Goal: Task Accomplishment & Management: Use online tool/utility

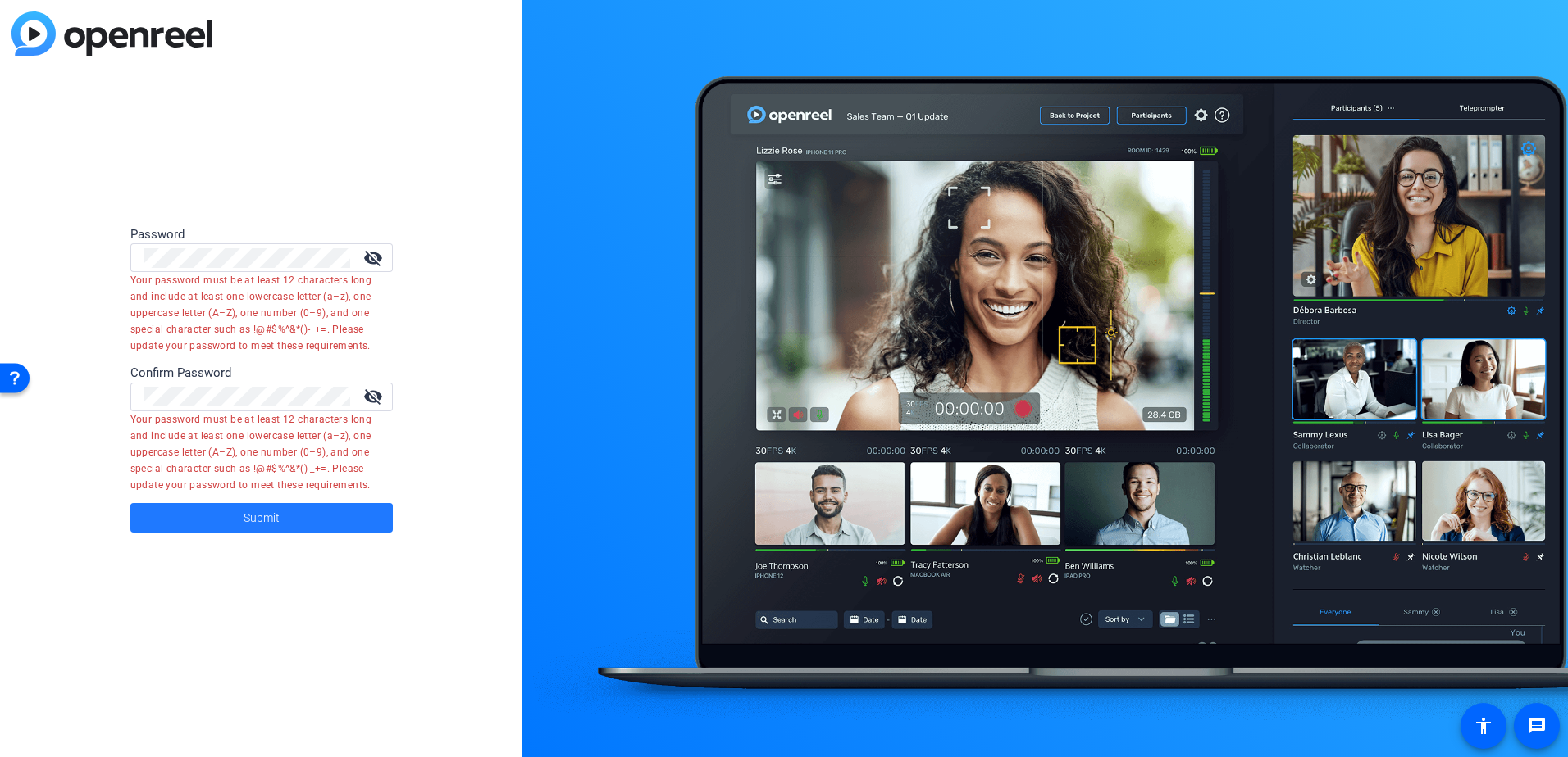
click at [280, 526] on span at bounding box center [261, 518] width 262 height 39
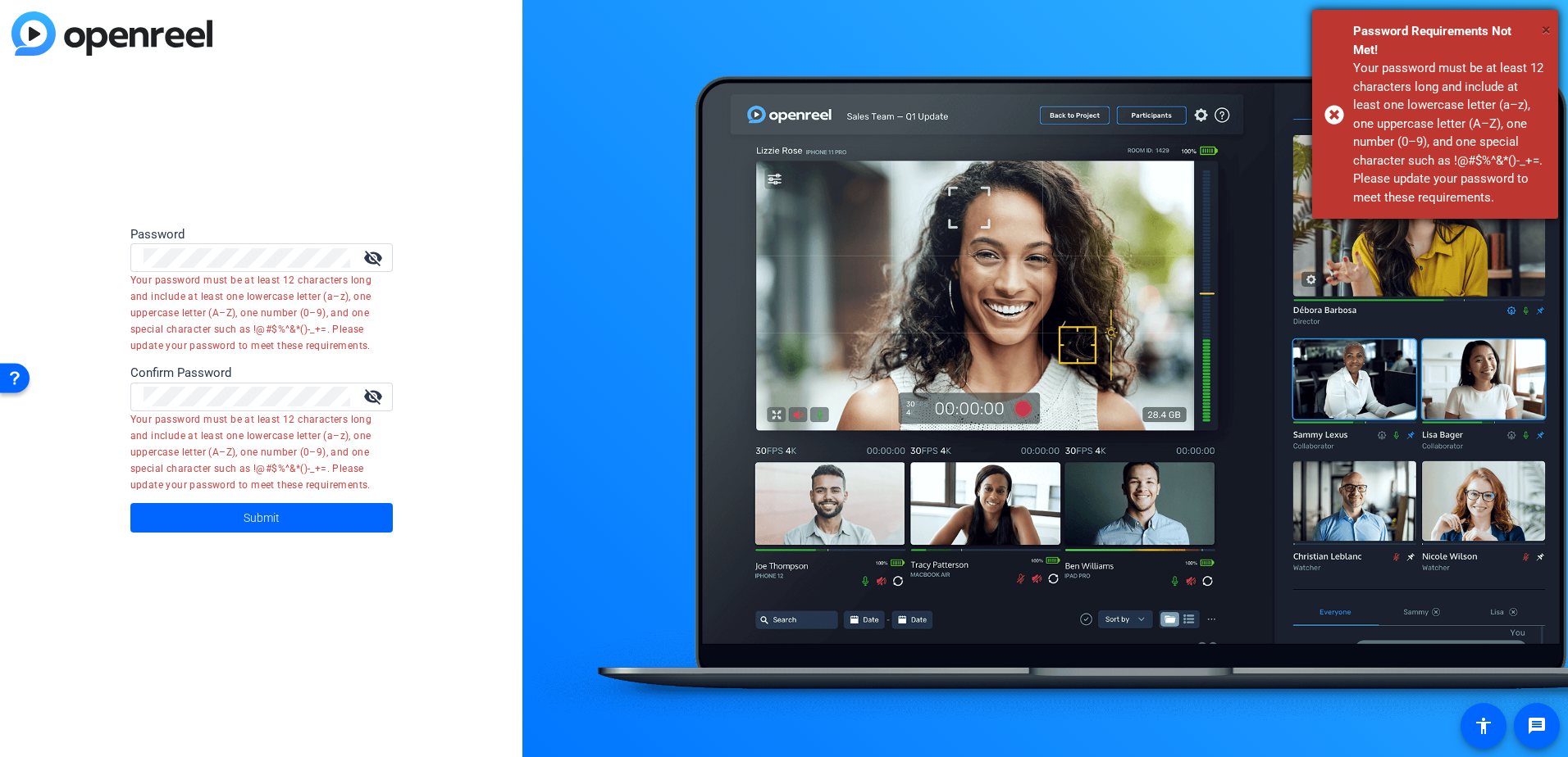
click at [1548, 33] on span "×" at bounding box center [1546, 30] width 9 height 20
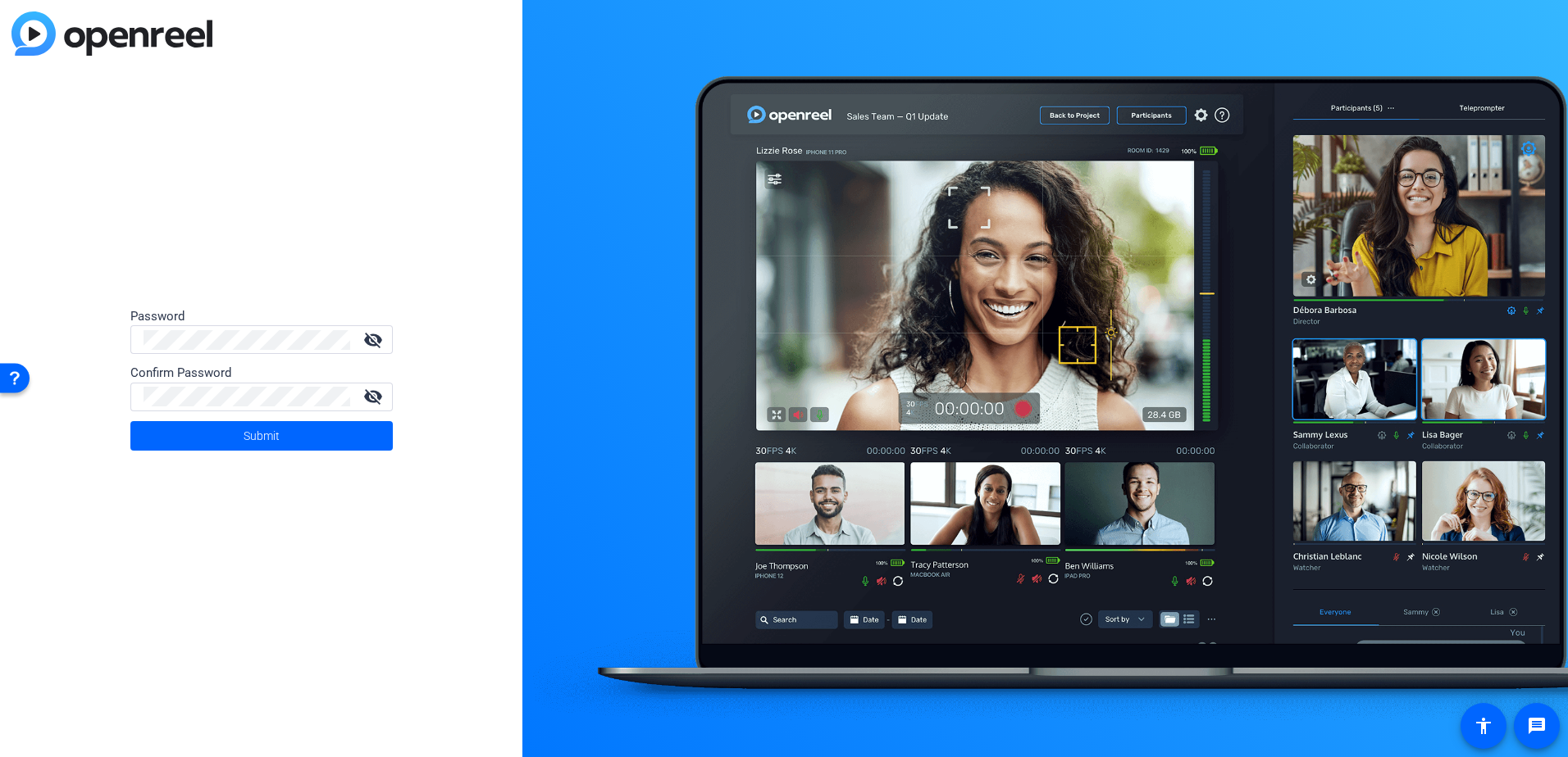
click at [444, 475] on div "Password visibility_off Confirm Password visibility_off Submit" at bounding box center [261, 378] width 522 height 757
click at [300, 437] on span at bounding box center [261, 436] width 262 height 39
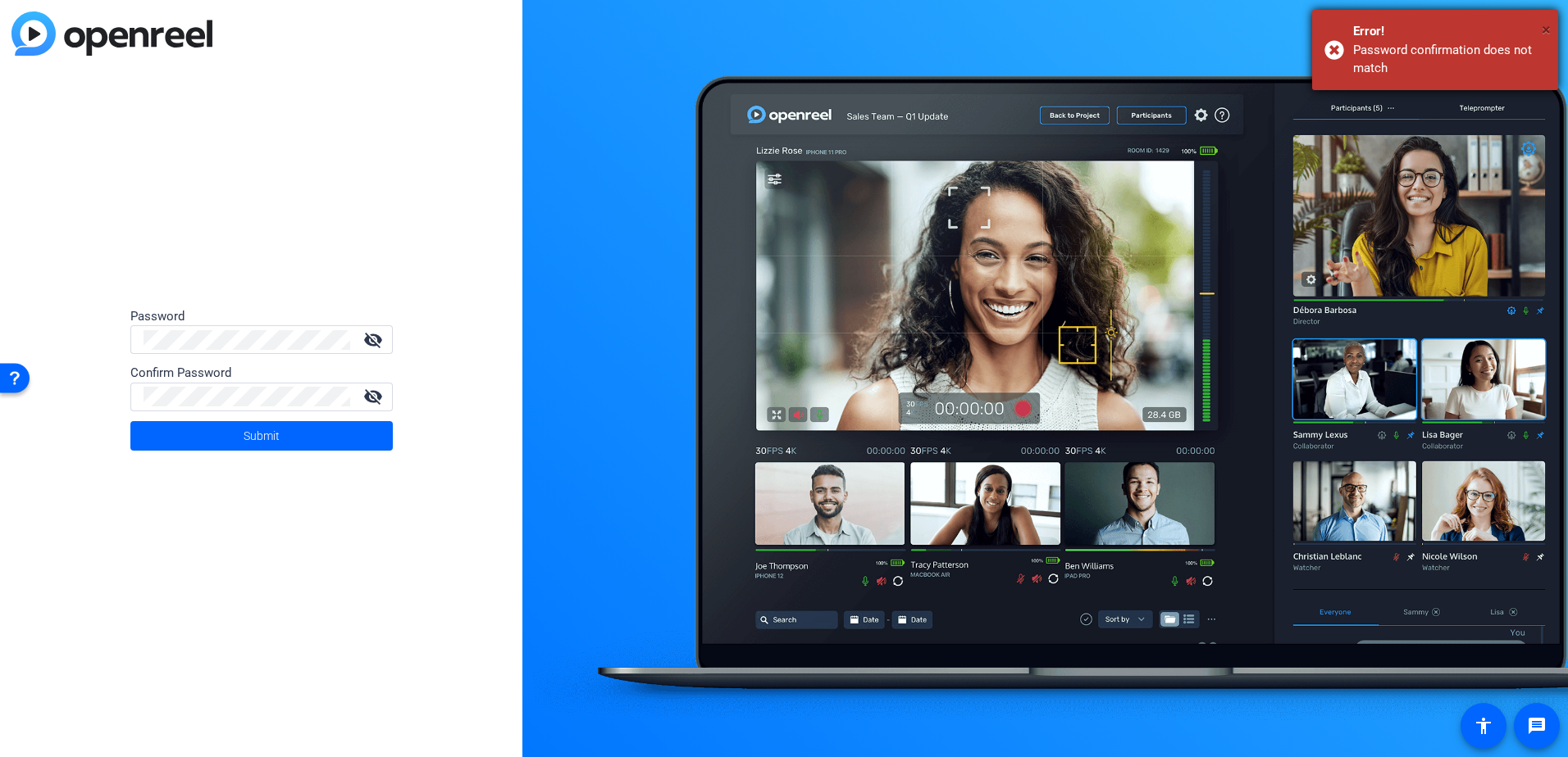
click at [1544, 24] on span "×" at bounding box center [1546, 30] width 9 height 20
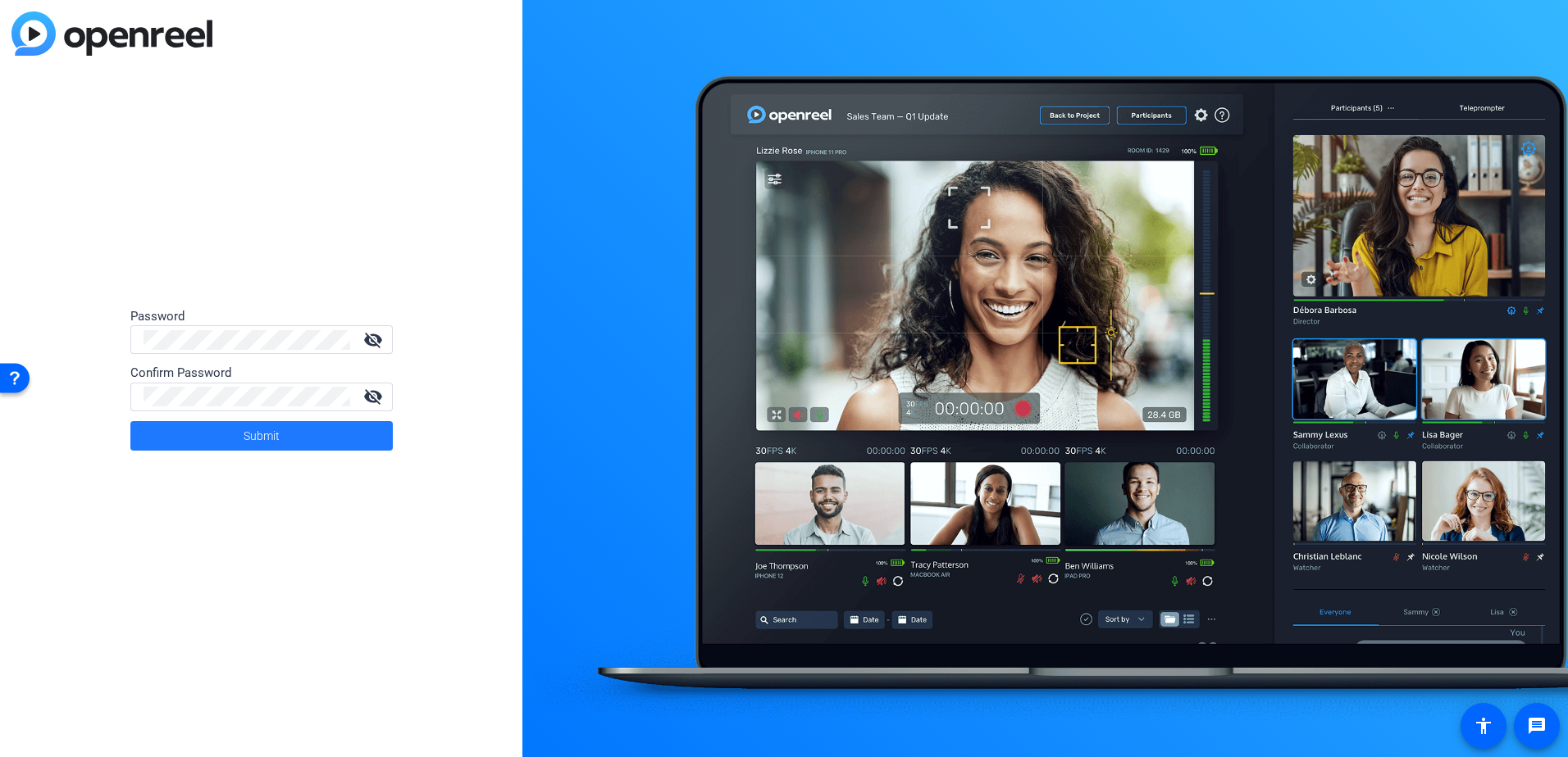
click at [233, 429] on span at bounding box center [261, 436] width 262 height 39
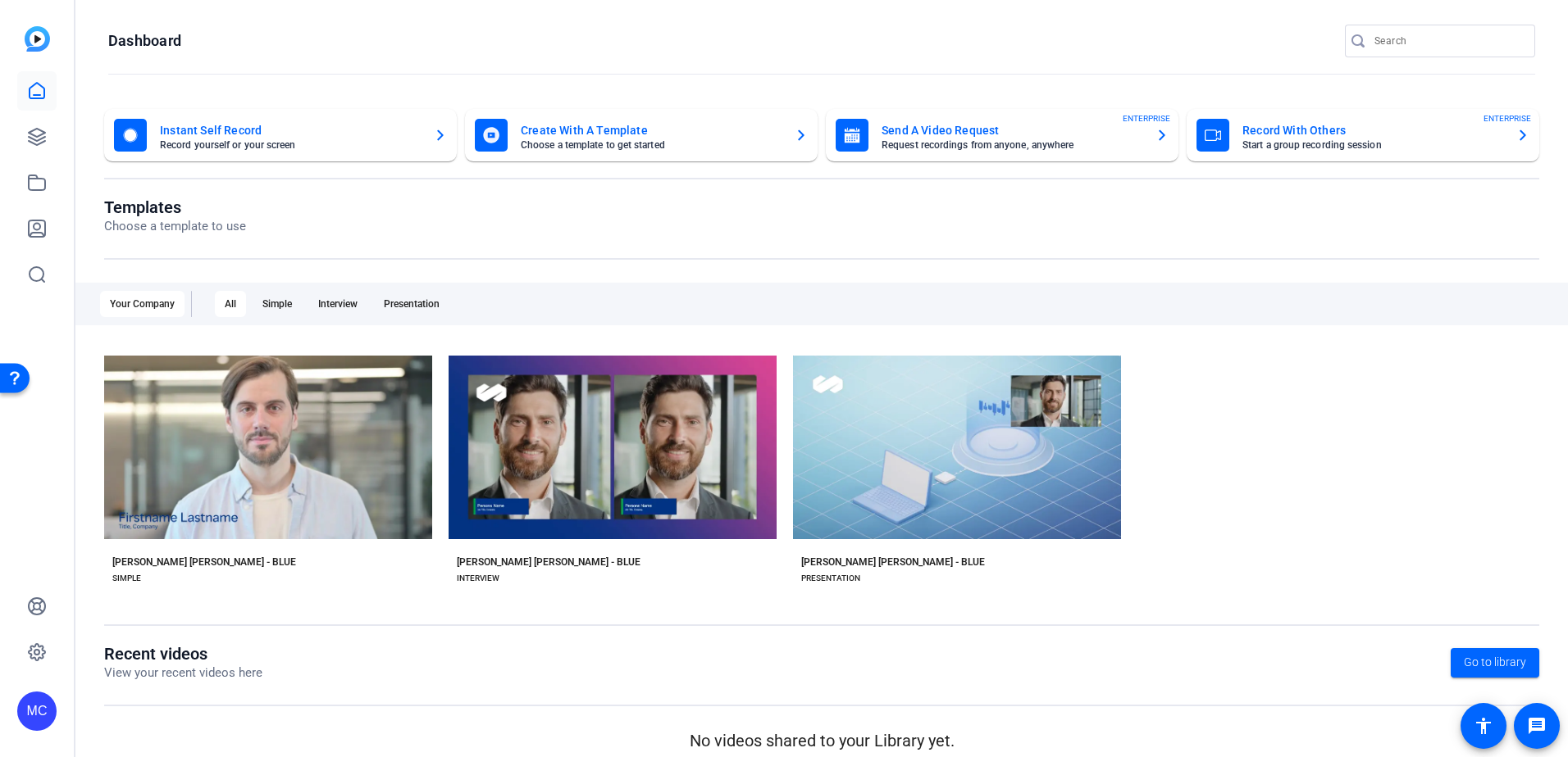
click at [987, 142] on mat-card-subtitle "Request recordings from anyone, anywhere" at bounding box center [1012, 145] width 260 height 10
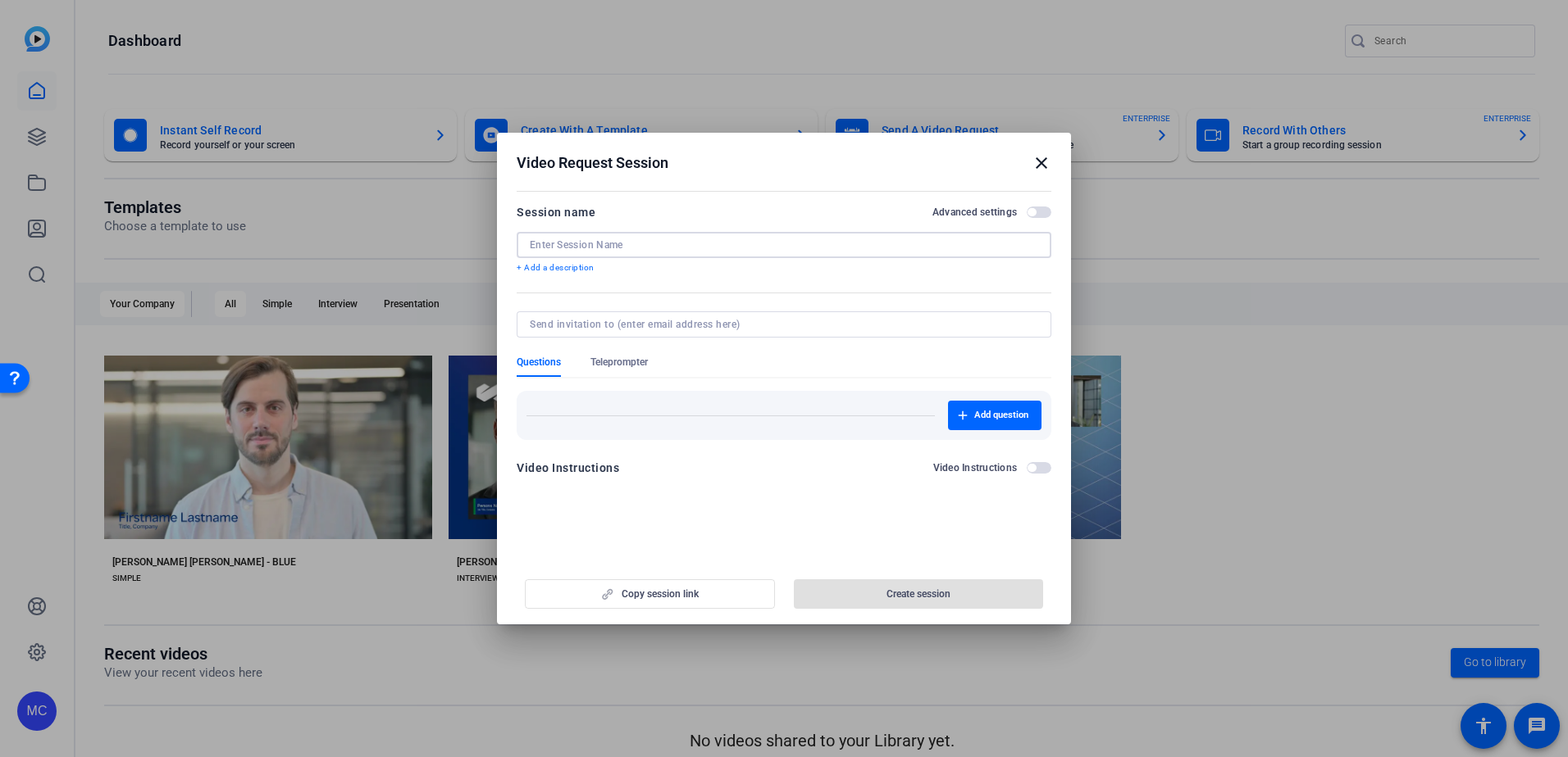
click at [625, 243] on input at bounding box center [784, 244] width 508 height 13
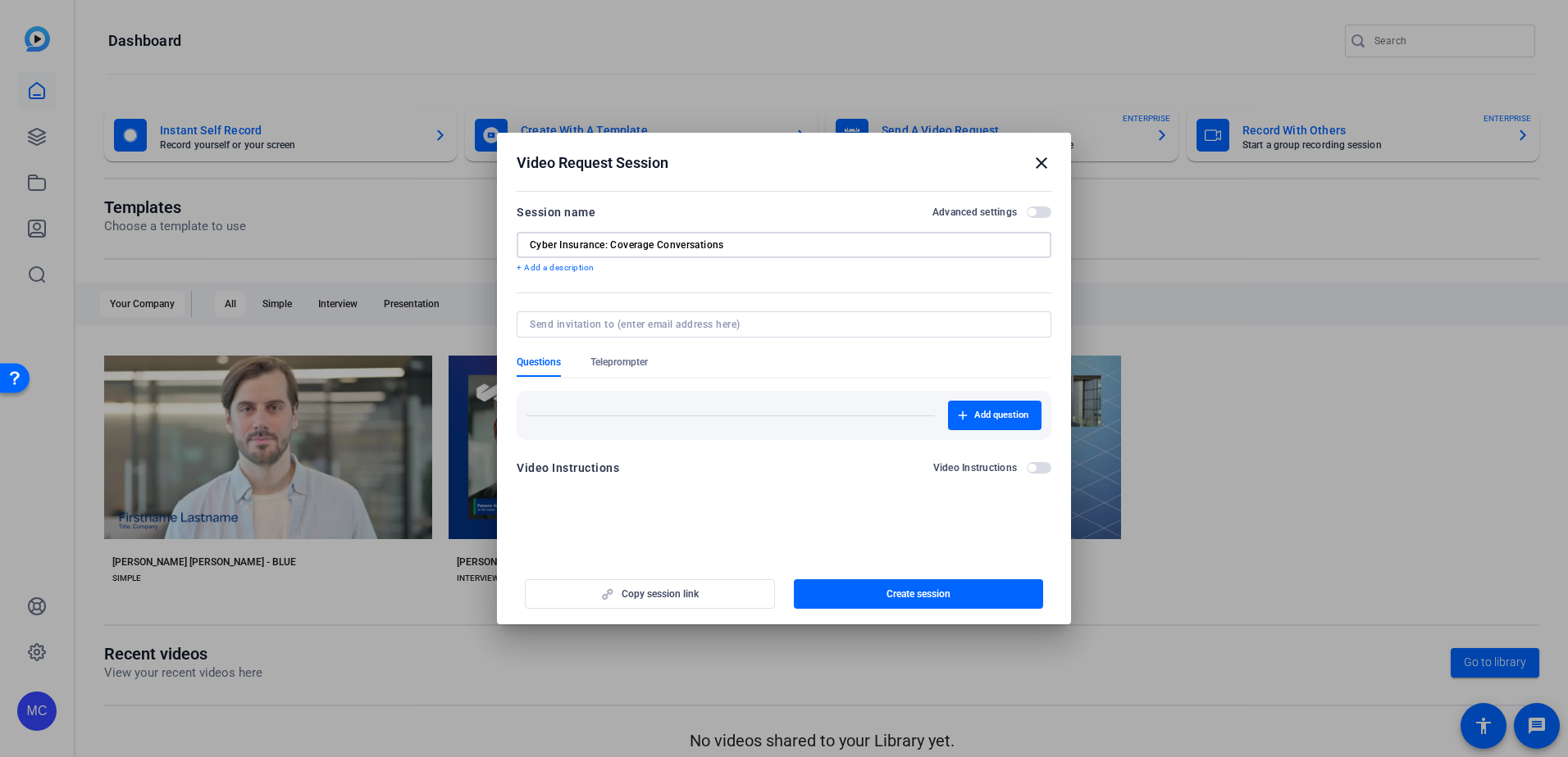
click at [784, 249] on input "Cyber Insurance: Coverage Conversations" at bounding box center [784, 244] width 508 height 13
type input "Cyber Insurance: Coverage Conversations ([GEOGRAPHIC_DATA])"
click at [635, 368] on span "Teleprompter" at bounding box center [619, 361] width 58 height 13
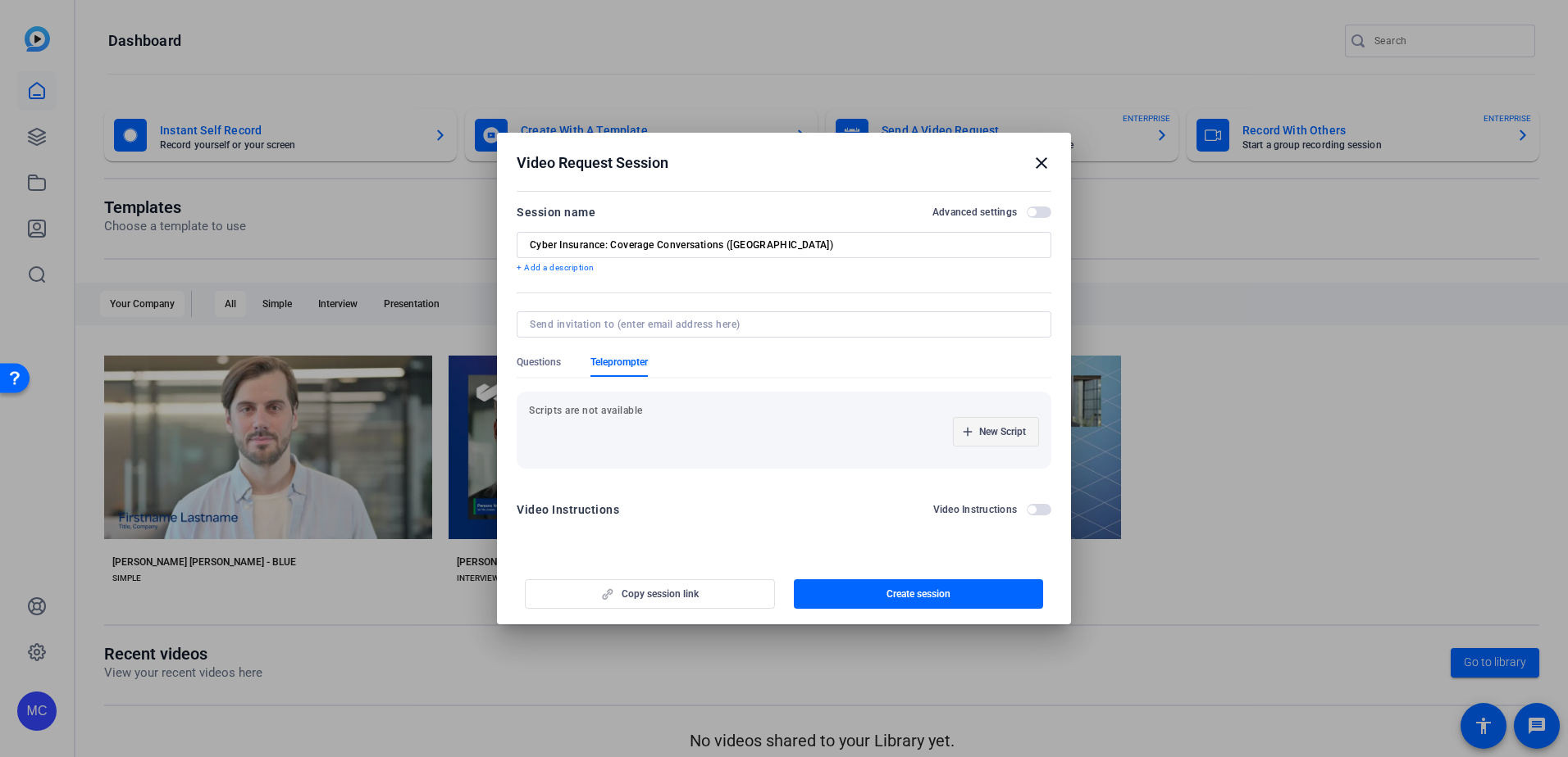
click at [991, 433] on span "New Script" at bounding box center [1003, 431] width 47 height 13
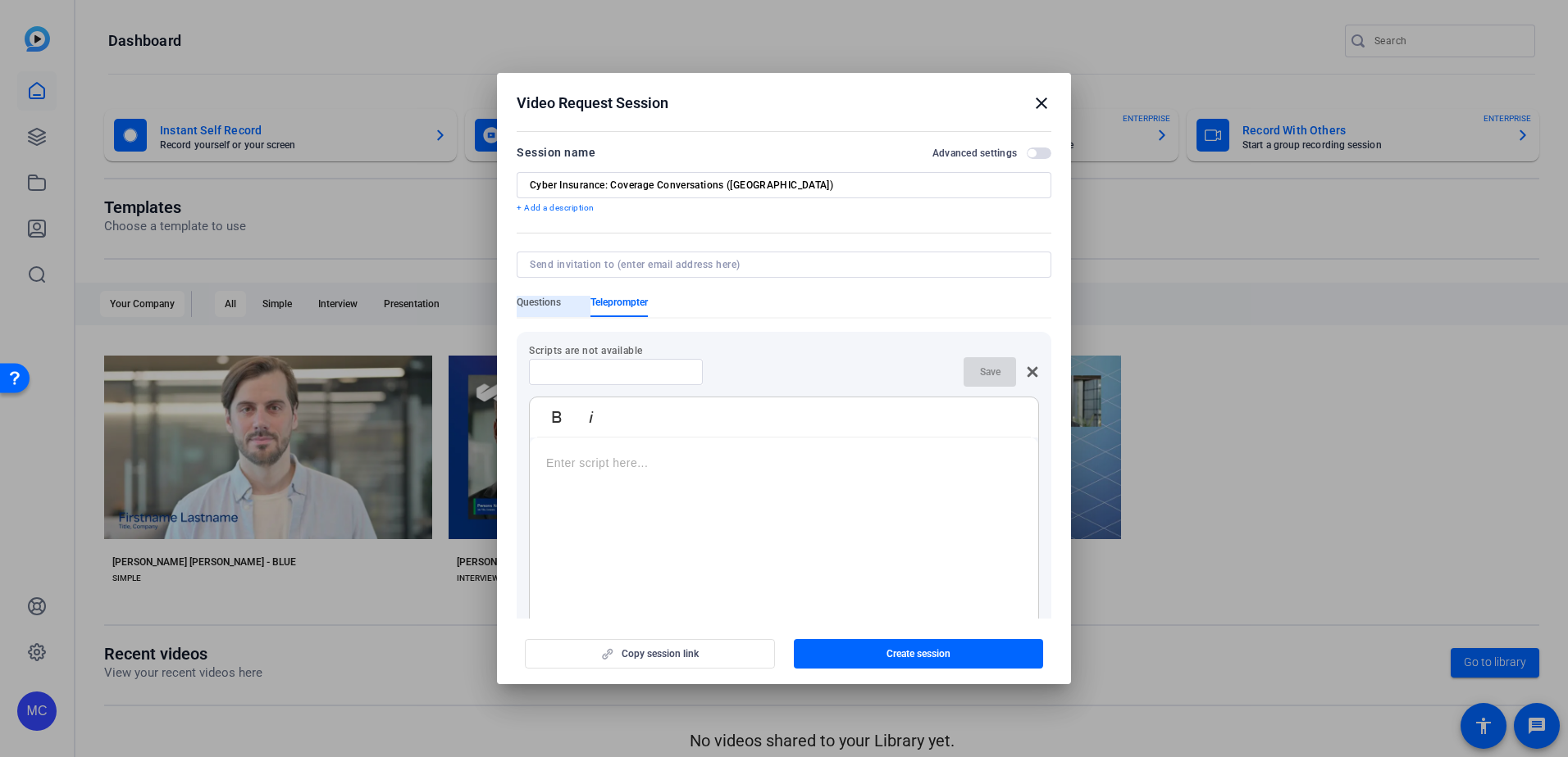
click at [547, 305] on span "Questions" at bounding box center [538, 302] width 45 height 13
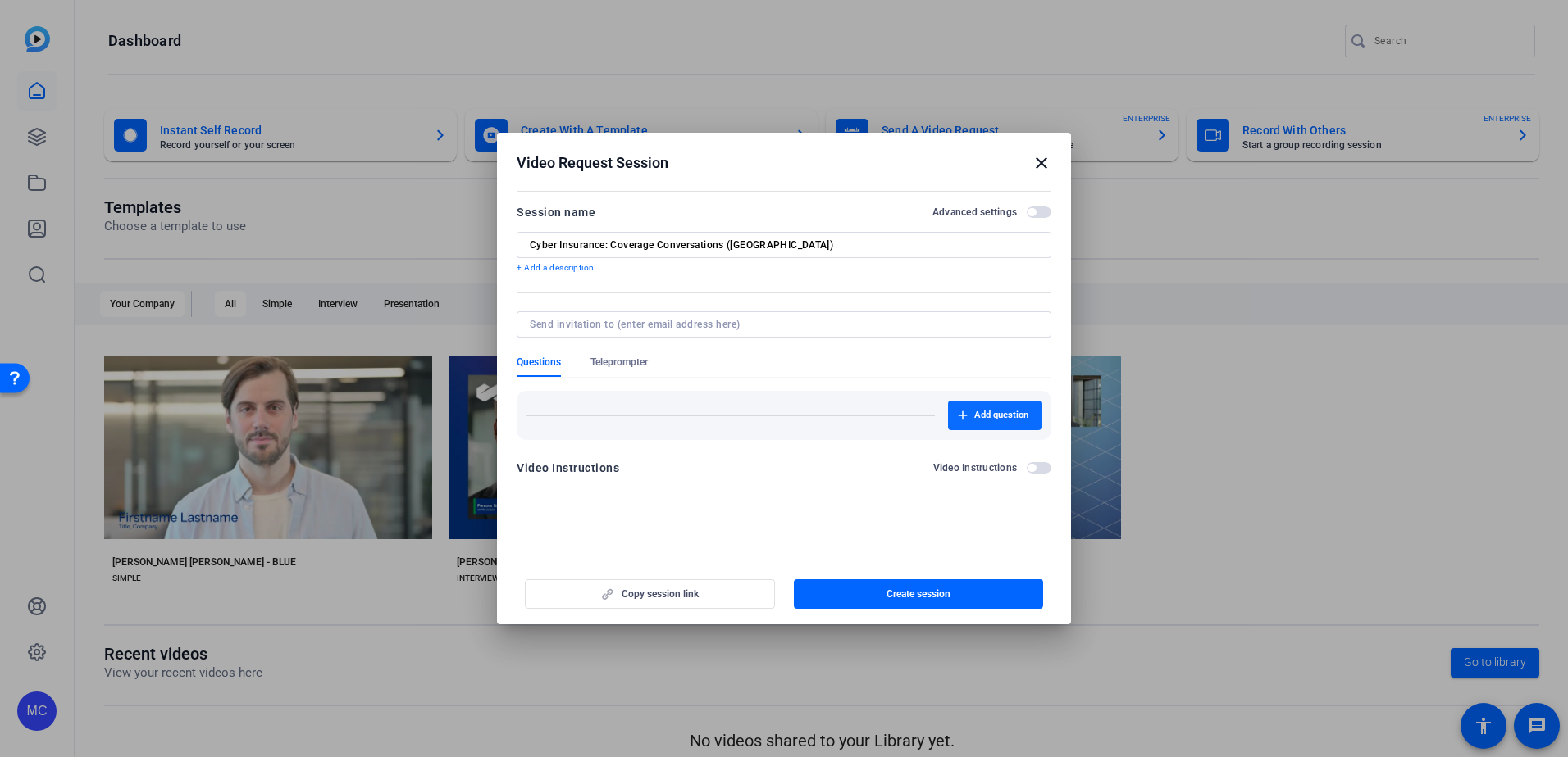
click at [972, 416] on span "button" at bounding box center [994, 415] width 93 height 39
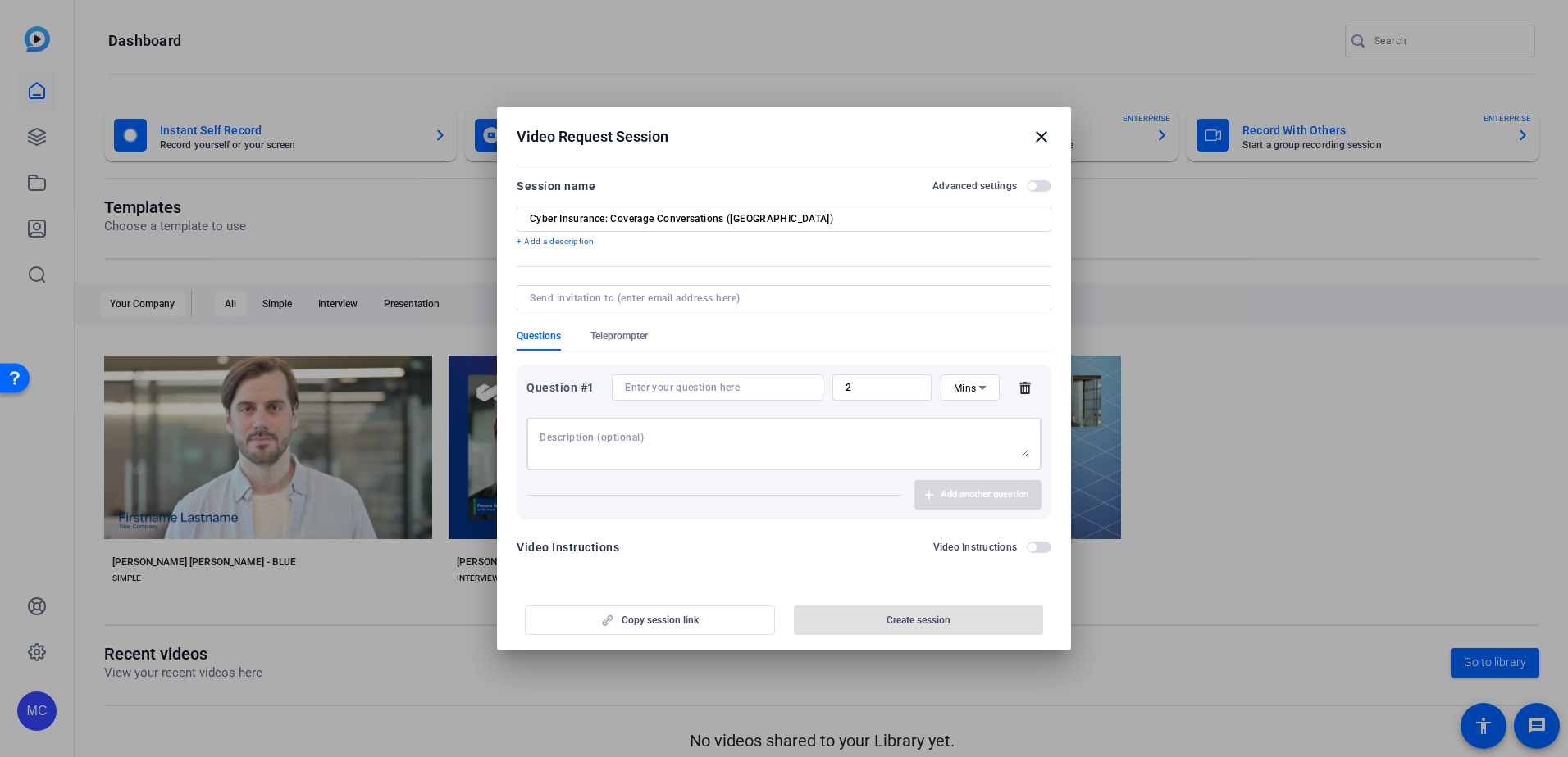
click at [677, 444] on textarea at bounding box center [784, 444] width 488 height 26
click at [689, 386] on input at bounding box center [717, 387] width 185 height 13
paste input "How serious is the rising cost of cyber incidents for businesses [DATE]?"
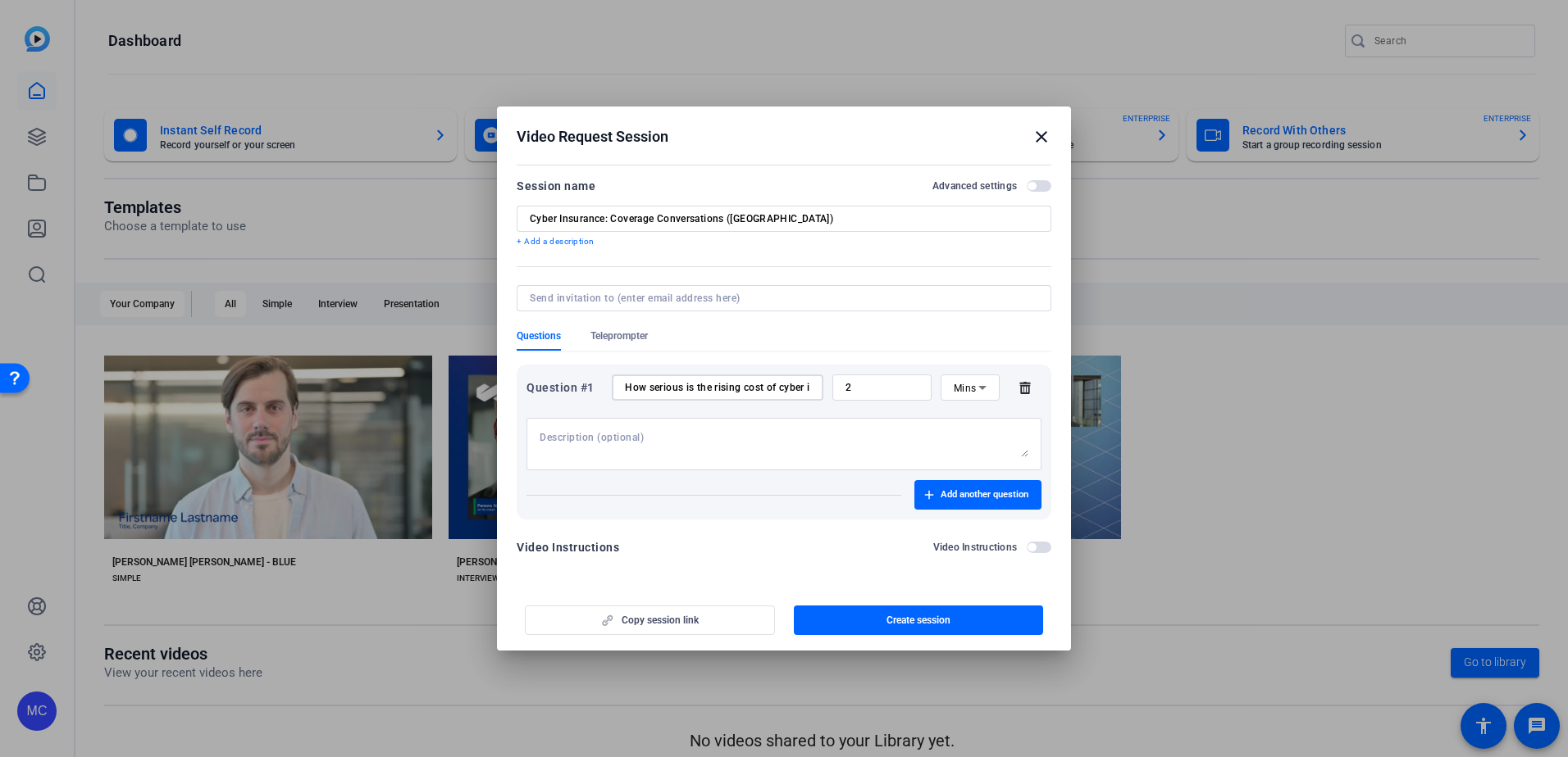
scroll to position [0, 146]
type input "How serious is the rising cost of cyber incidents for businesses [DATE]?"
click at [949, 490] on span "Add another question" at bounding box center [984, 494] width 87 height 13
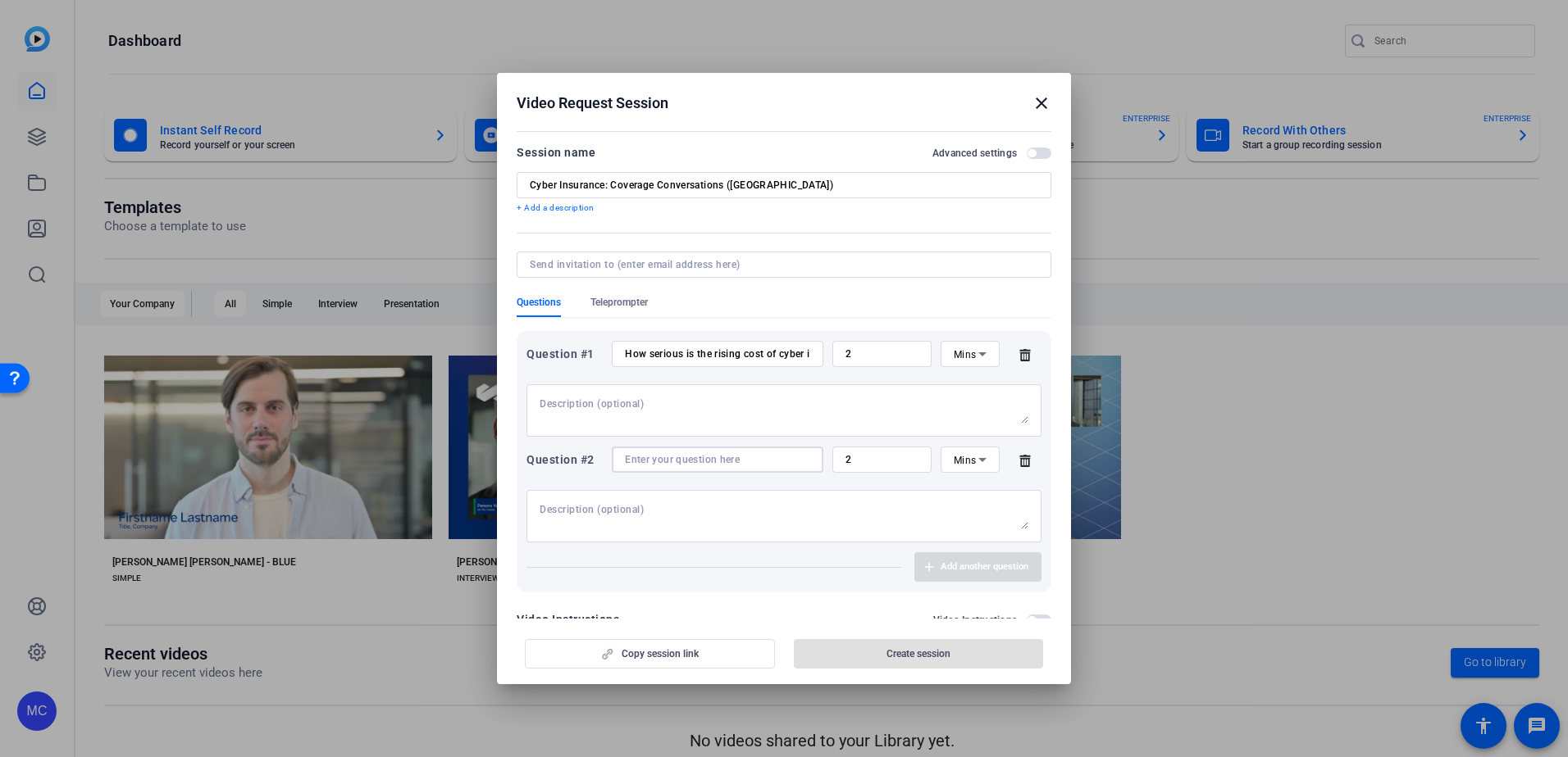
click at [719, 461] on input at bounding box center [717, 459] width 185 height 13
paste input "With ransomware attacks making headlines, how can a business stay ahead of thes…"
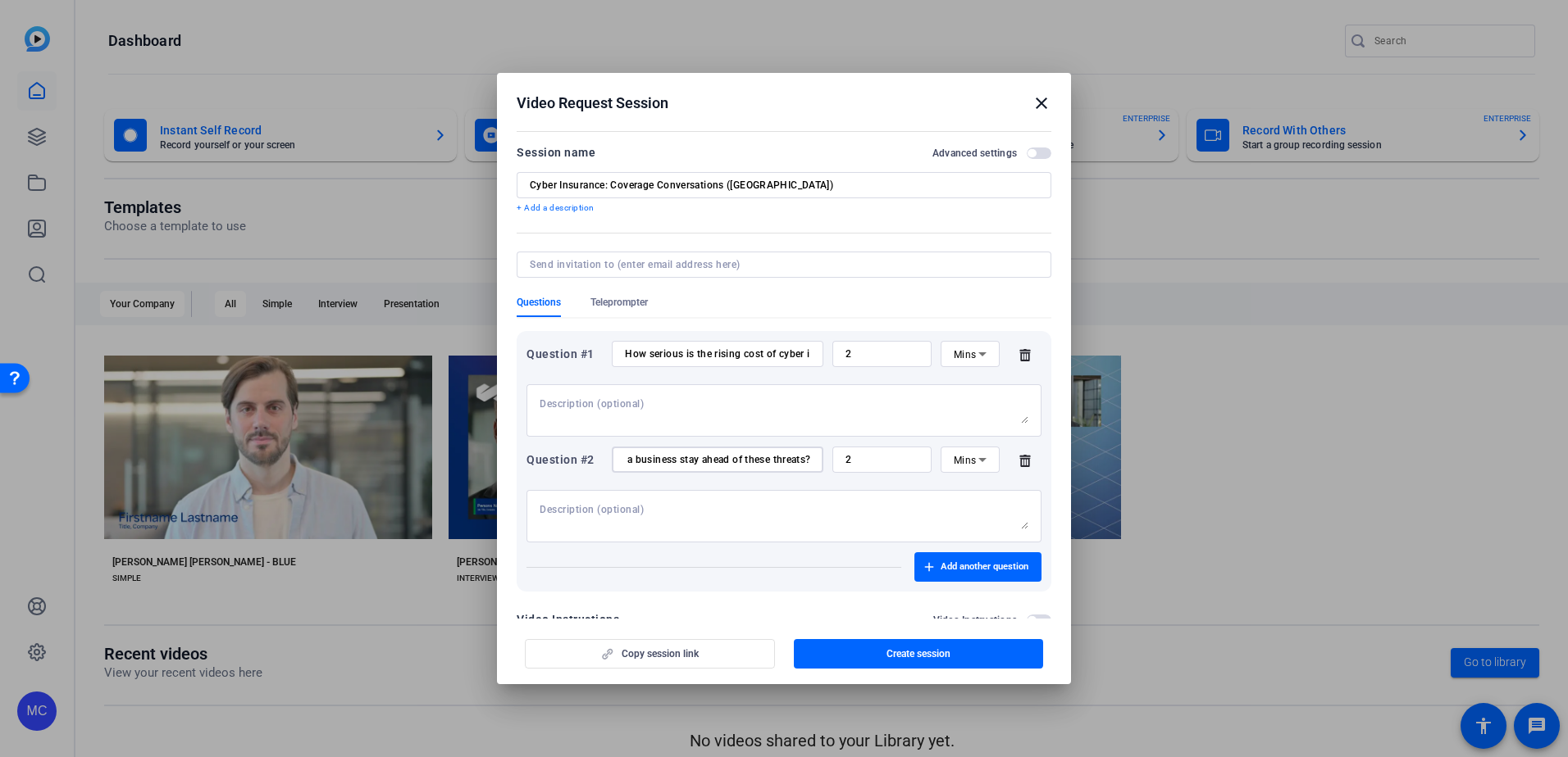
scroll to position [38, 0]
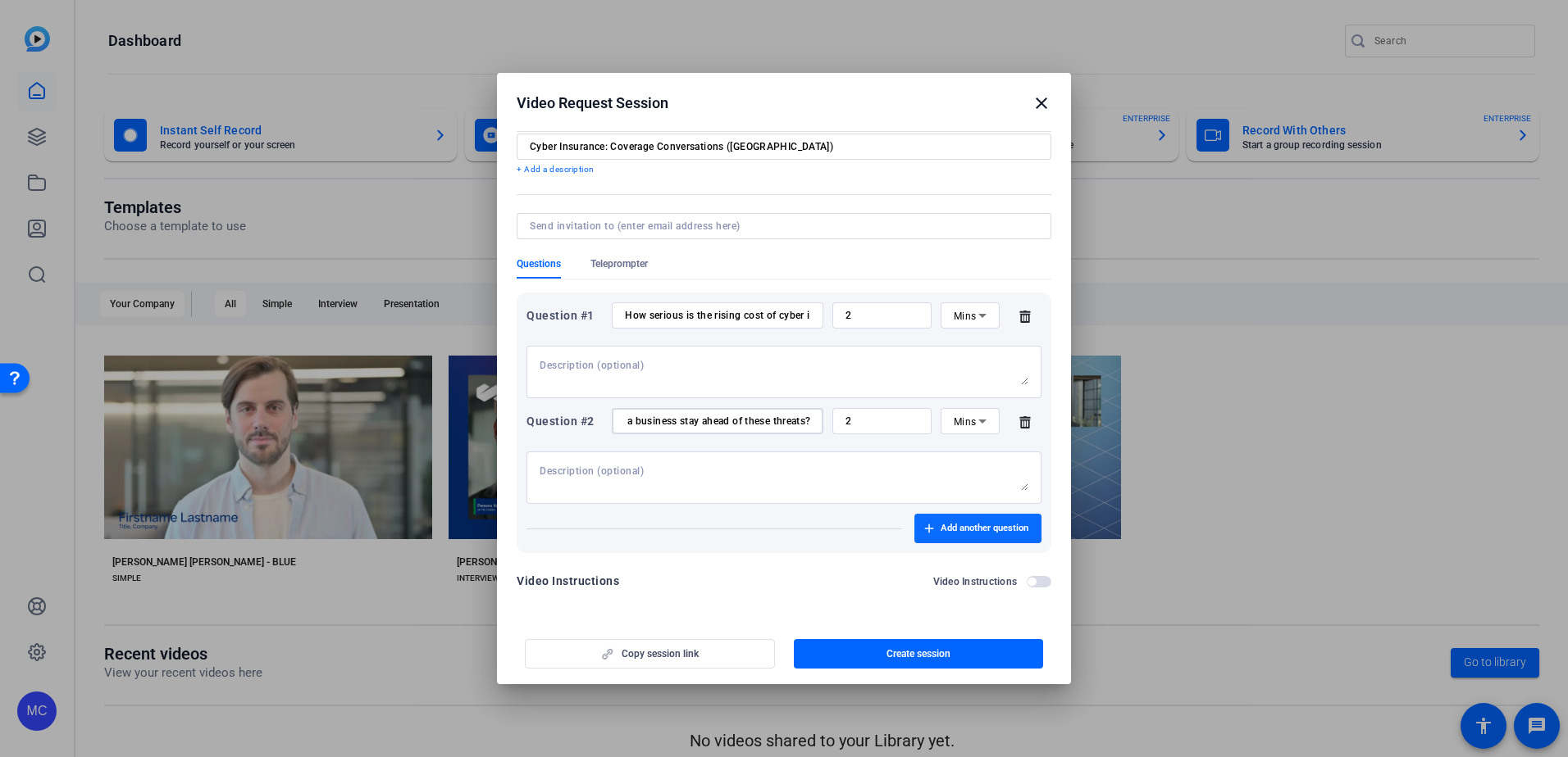
type input "With ransomware attacks making headlines, how can a business stay ahead of thes…"
click at [958, 534] on span "Add another question" at bounding box center [984, 528] width 87 height 13
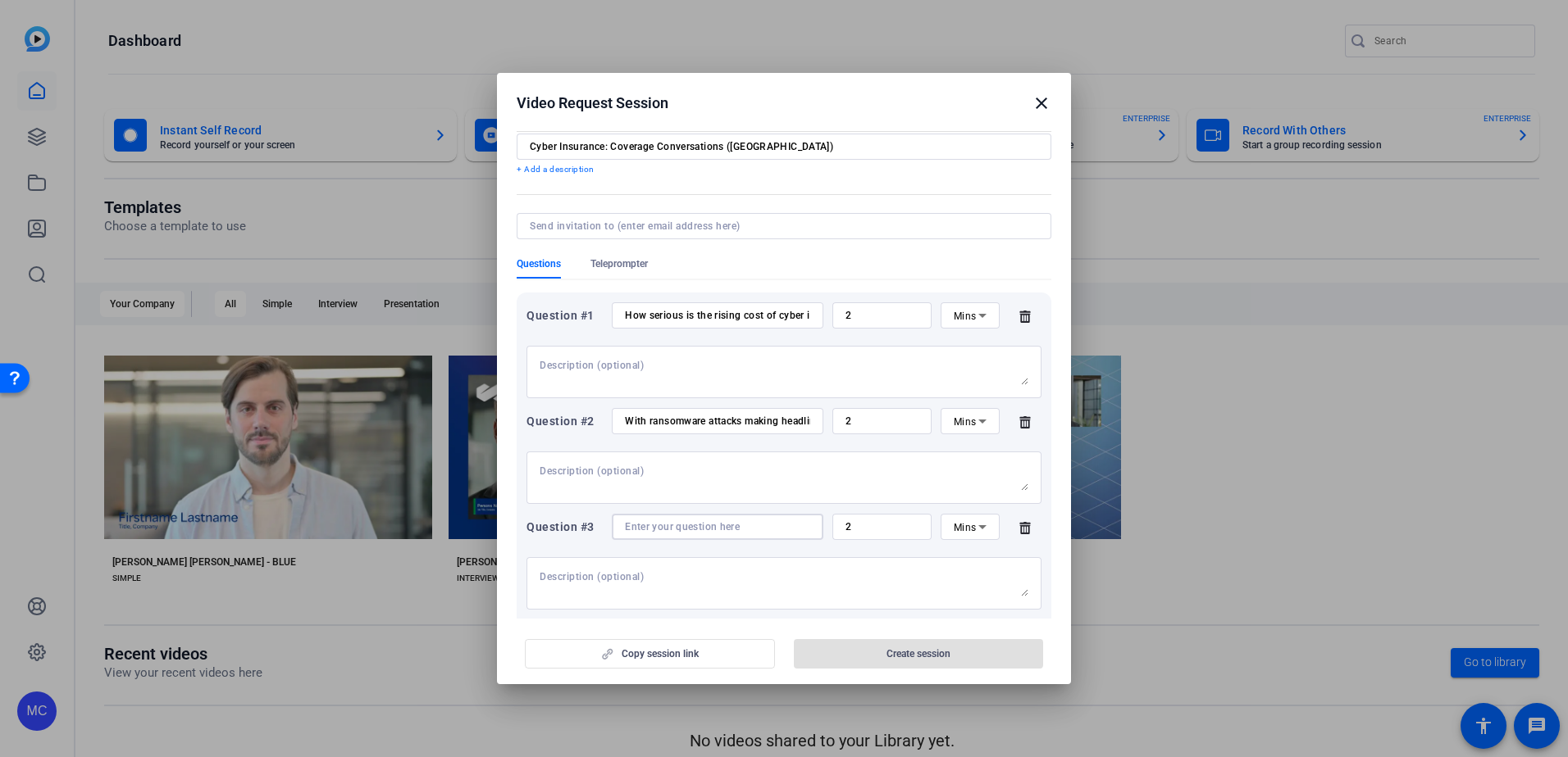
click at [758, 529] on input at bounding box center [717, 526] width 185 height 13
paste input "What role does employee awareness play in preventing cyber incidents?"
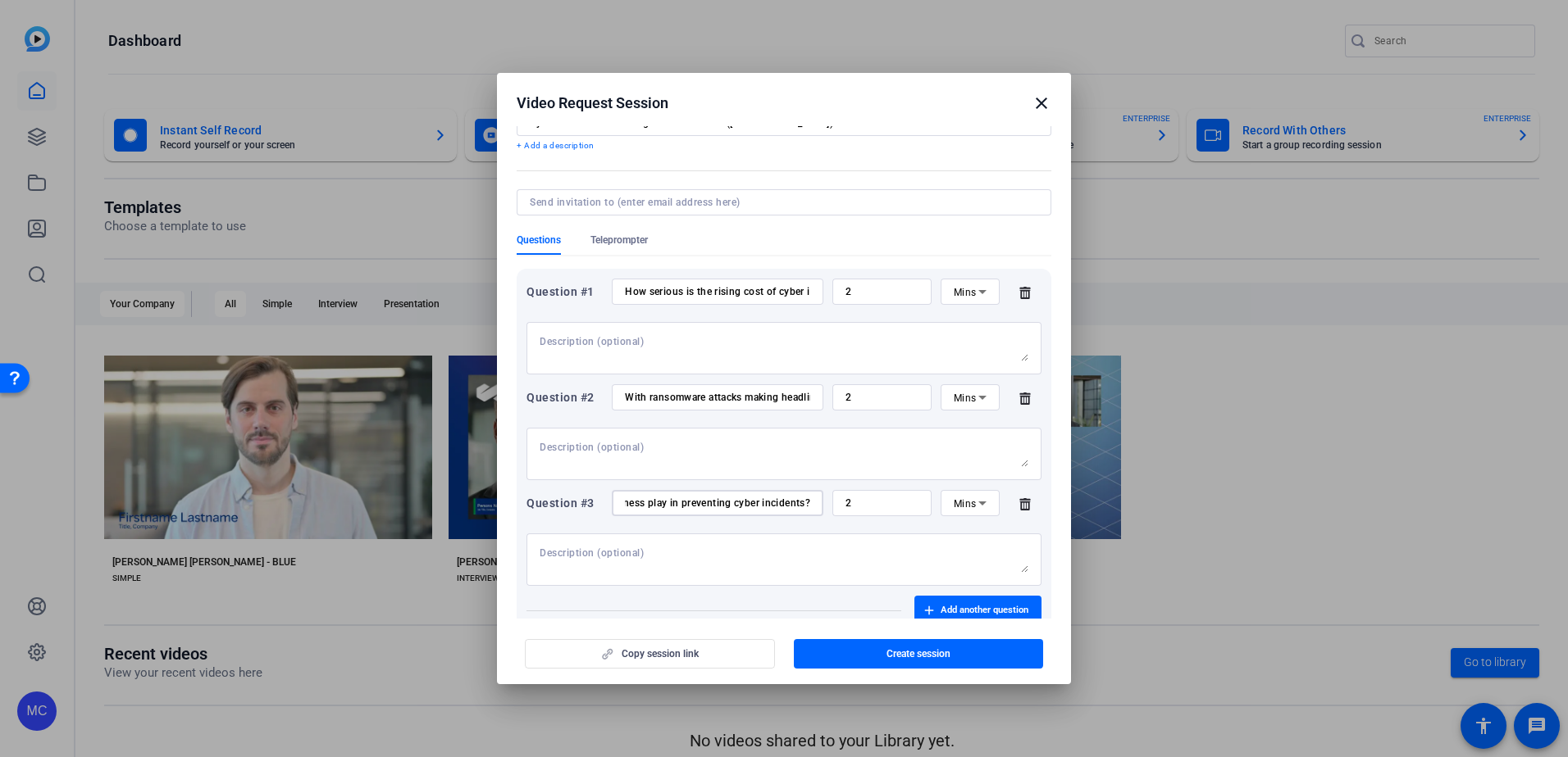
scroll to position [144, 0]
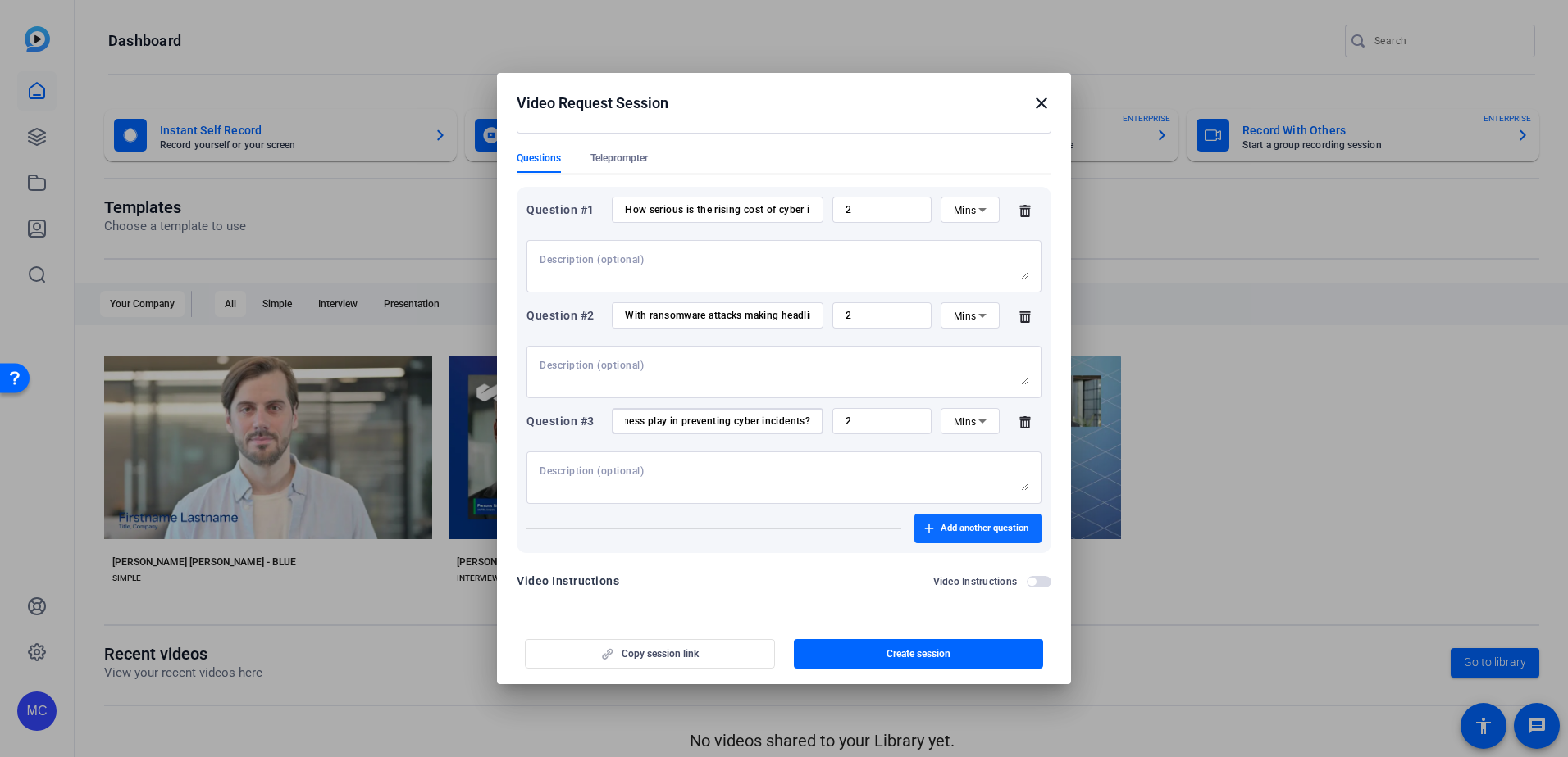
type input "What role does employee awareness play in preventing cyber incidents?"
click at [969, 542] on span "button" at bounding box center [977, 528] width 127 height 39
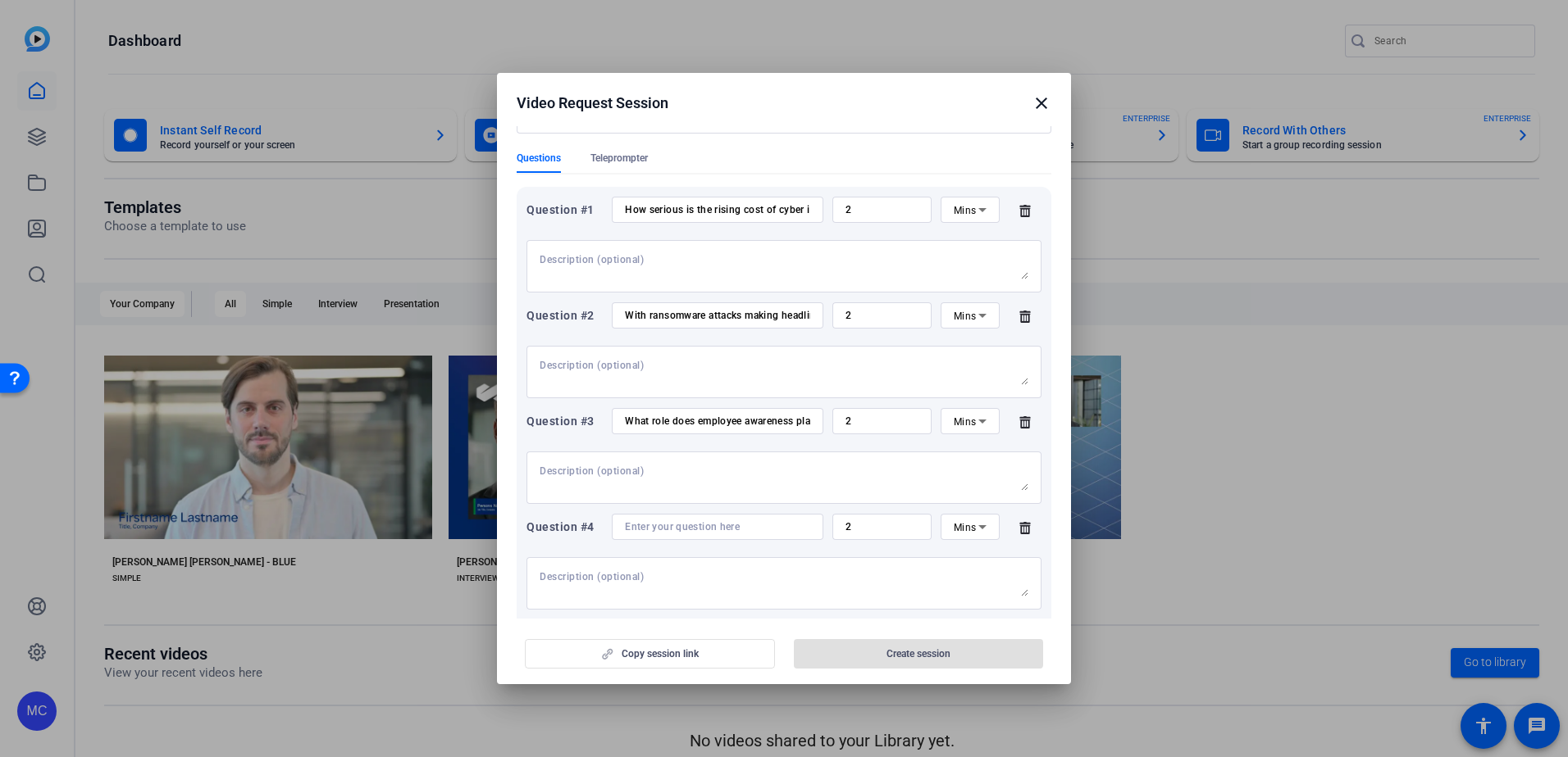
click at [723, 520] on div at bounding box center [717, 527] width 185 height 26
paste input "Can you tell us about some of the emerging cyberthreats businesses should be wa…"
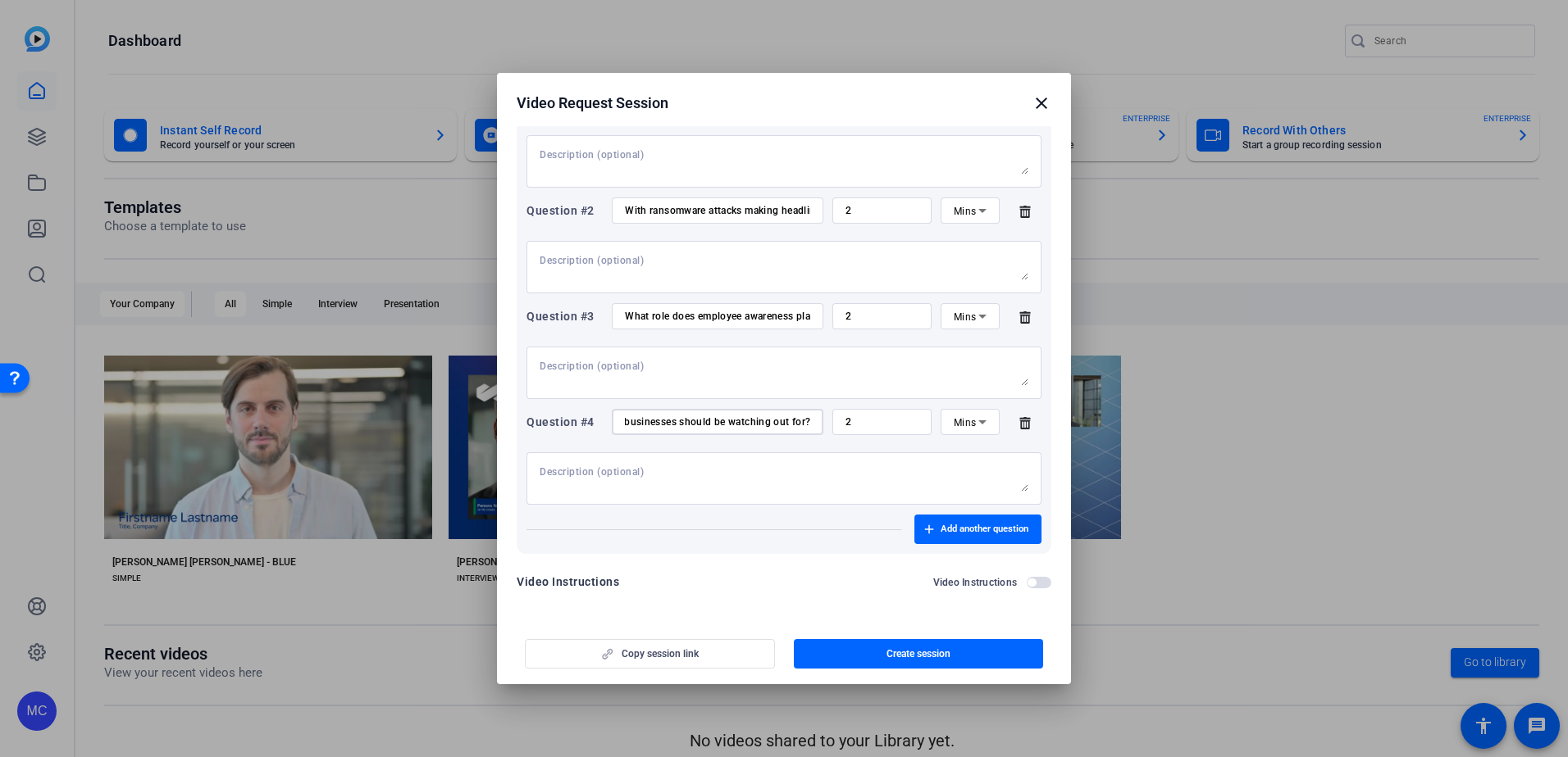
scroll to position [250, 0]
type input "Can you tell us about some of the emerging cyberthreats businesses should be wa…"
click at [945, 526] on span "Add another question" at bounding box center [984, 528] width 87 height 13
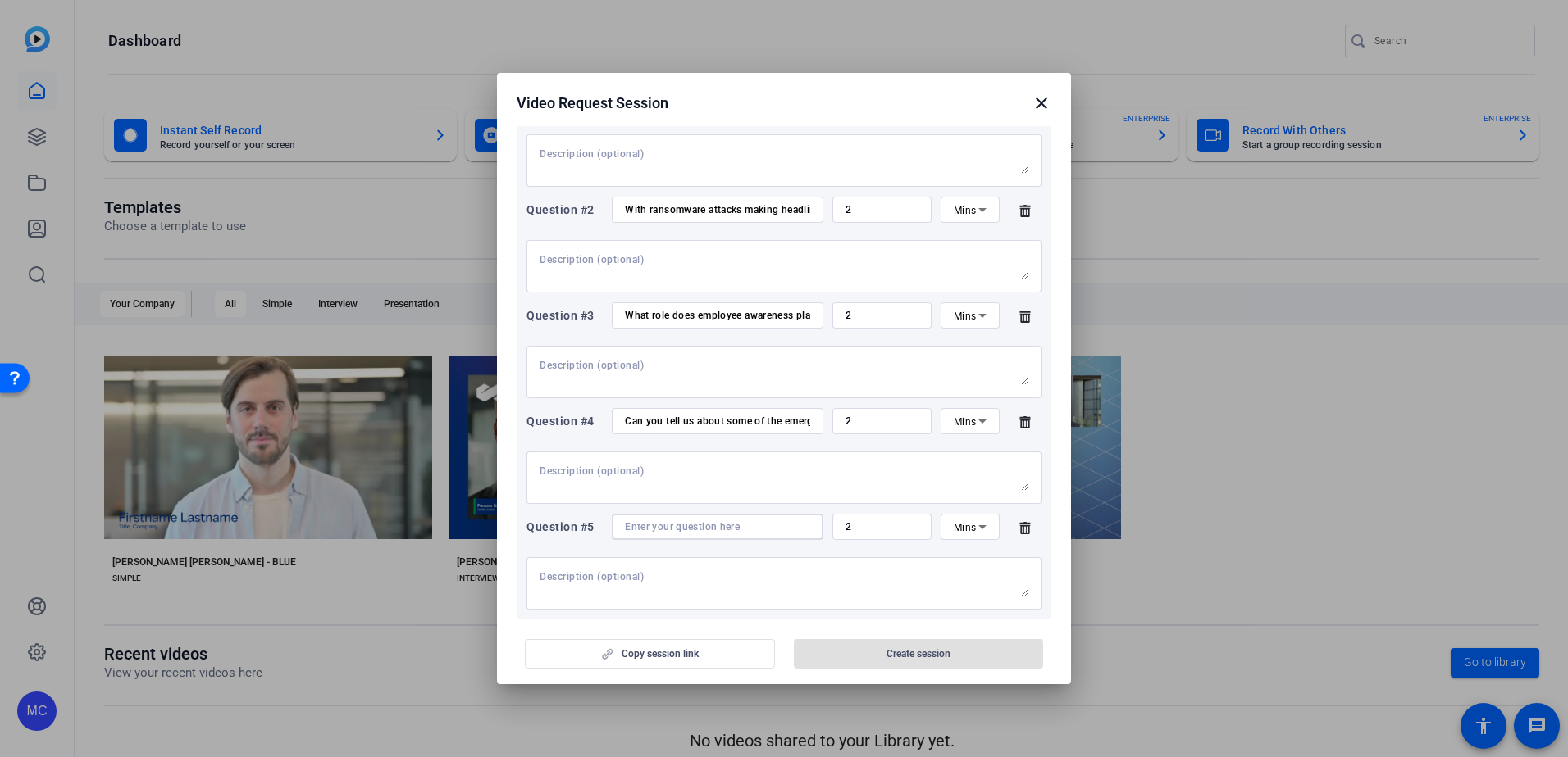
click at [675, 528] on input at bounding box center [717, 526] width 185 height 13
paste input "How can [PERSON_NAME] help a business manage complex cyber risks?"
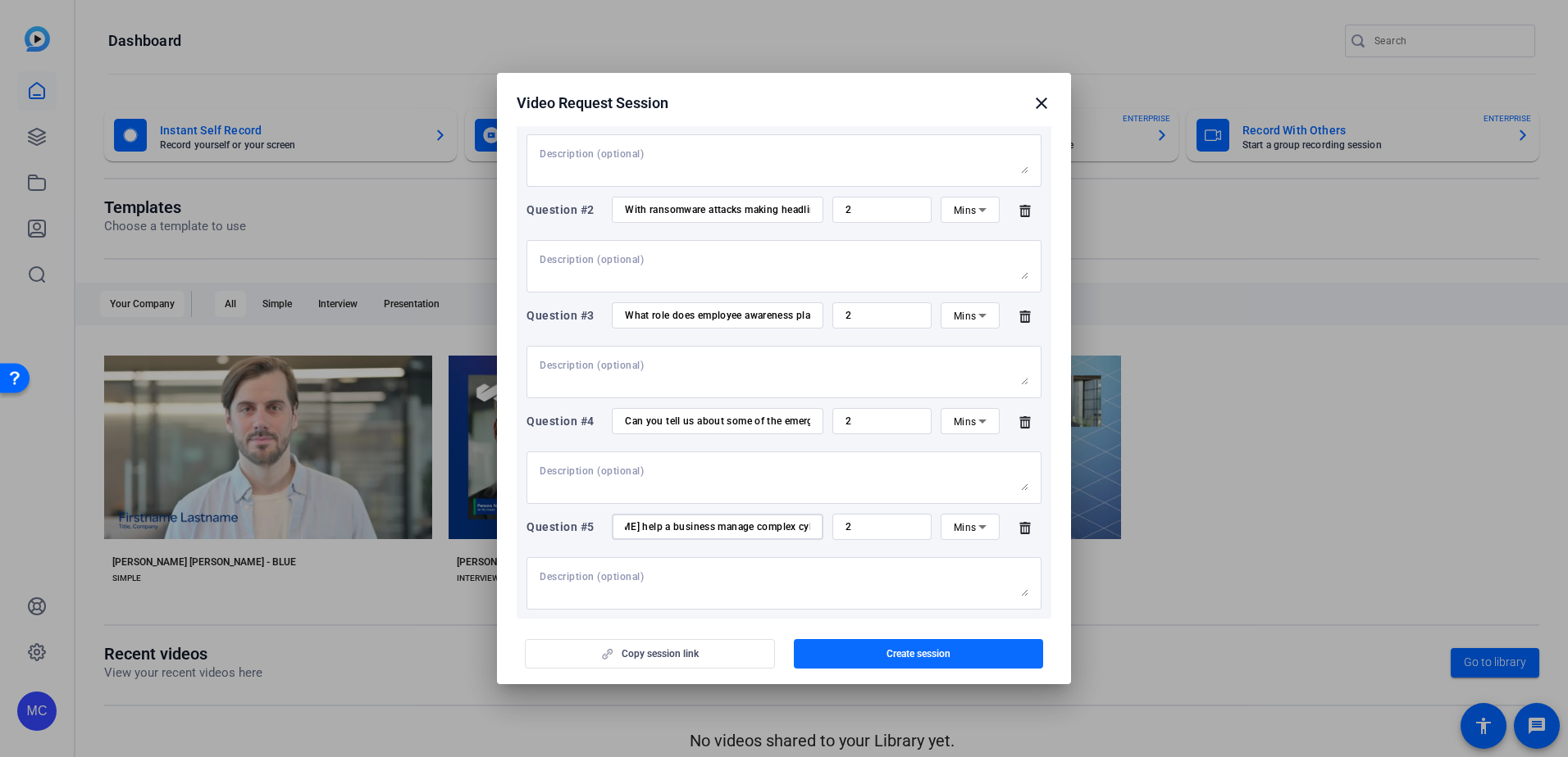
type input "How can [PERSON_NAME] help a business manage complex cyber risks?"
click at [925, 651] on span "Create session" at bounding box center [918, 654] width 64 height 13
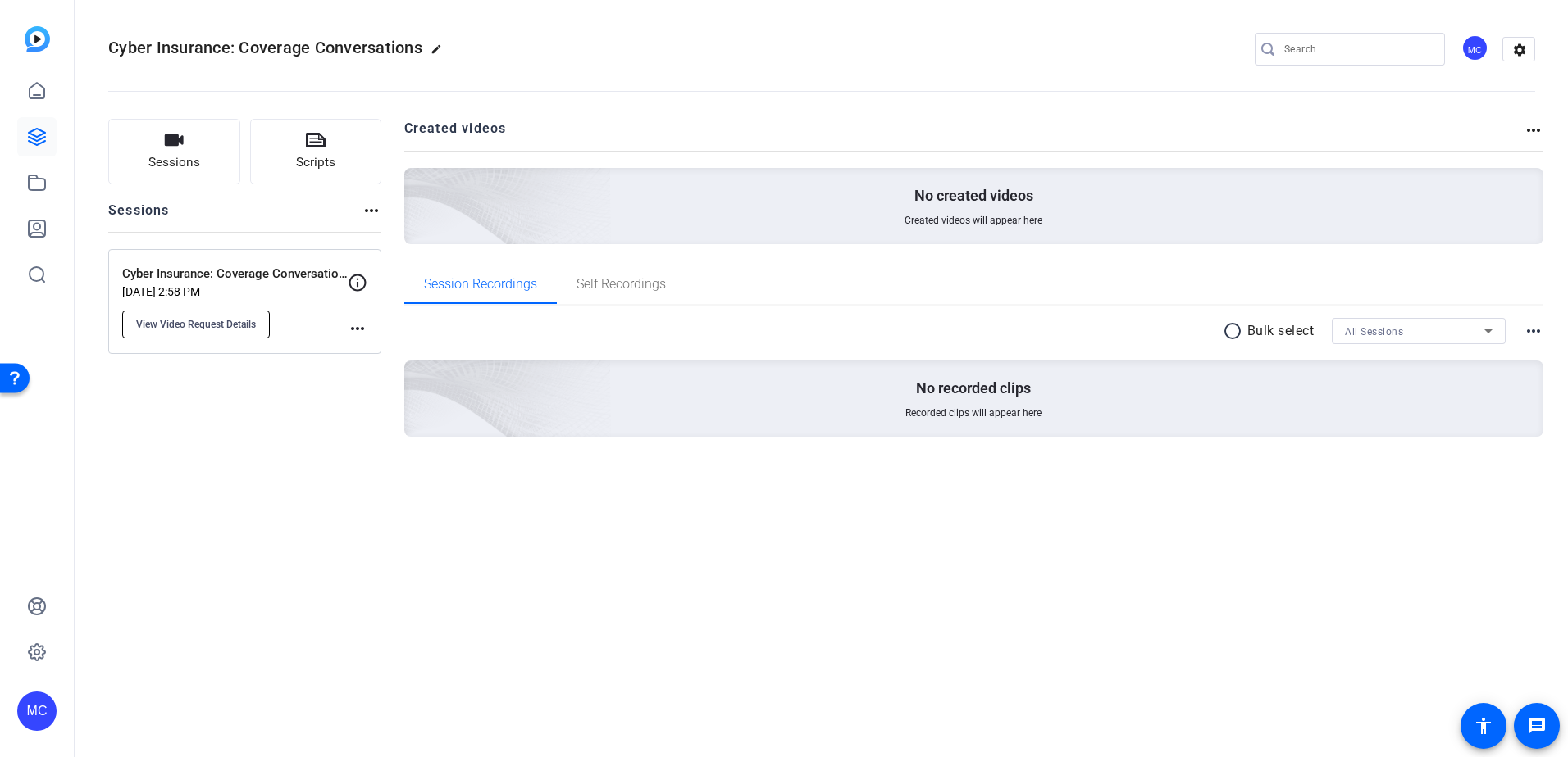
click at [239, 320] on span "View Video Request Details" at bounding box center [196, 324] width 120 height 13
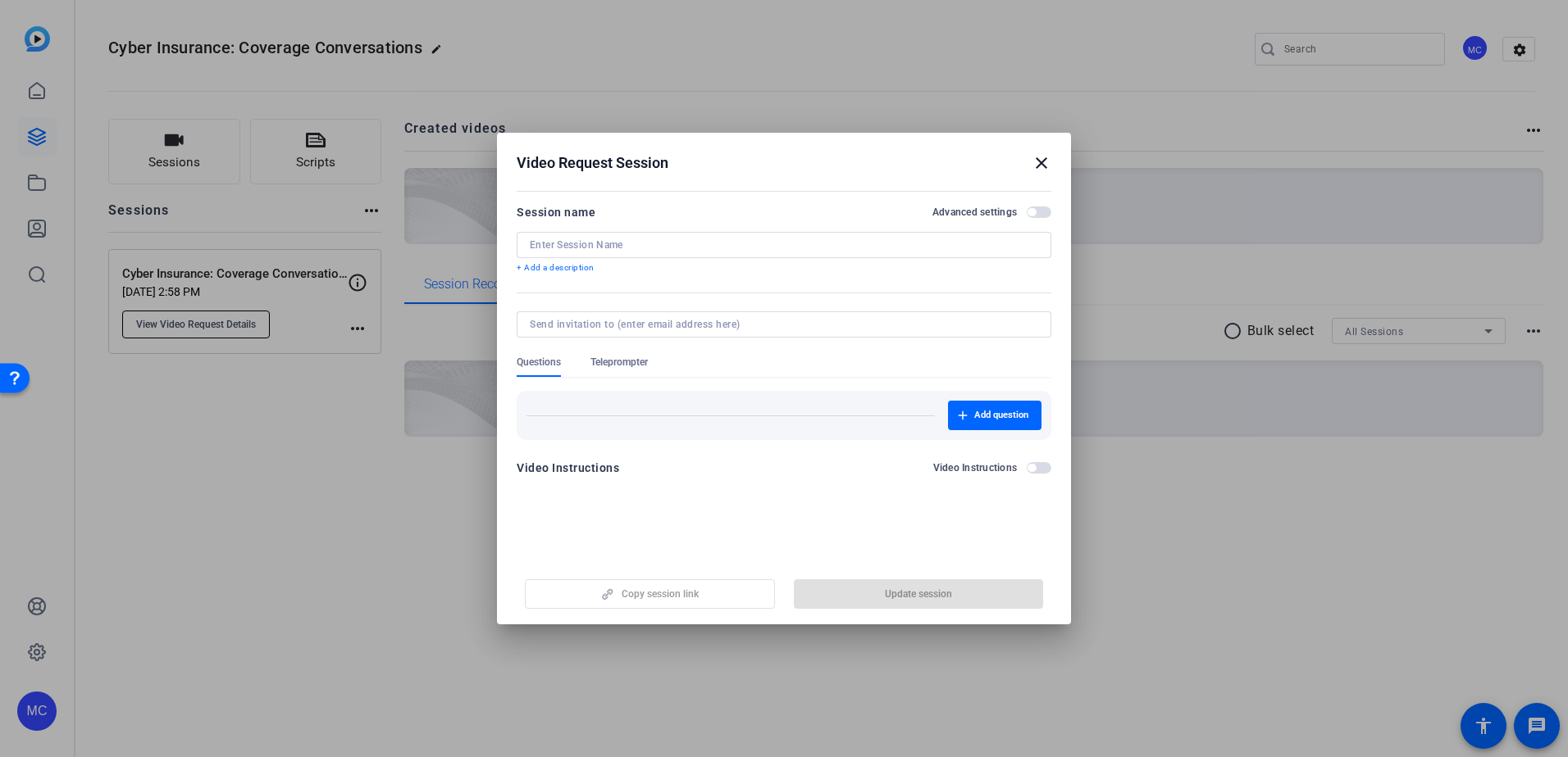
type input "Cyber Insurance: Coverage Conversations ([GEOGRAPHIC_DATA])"
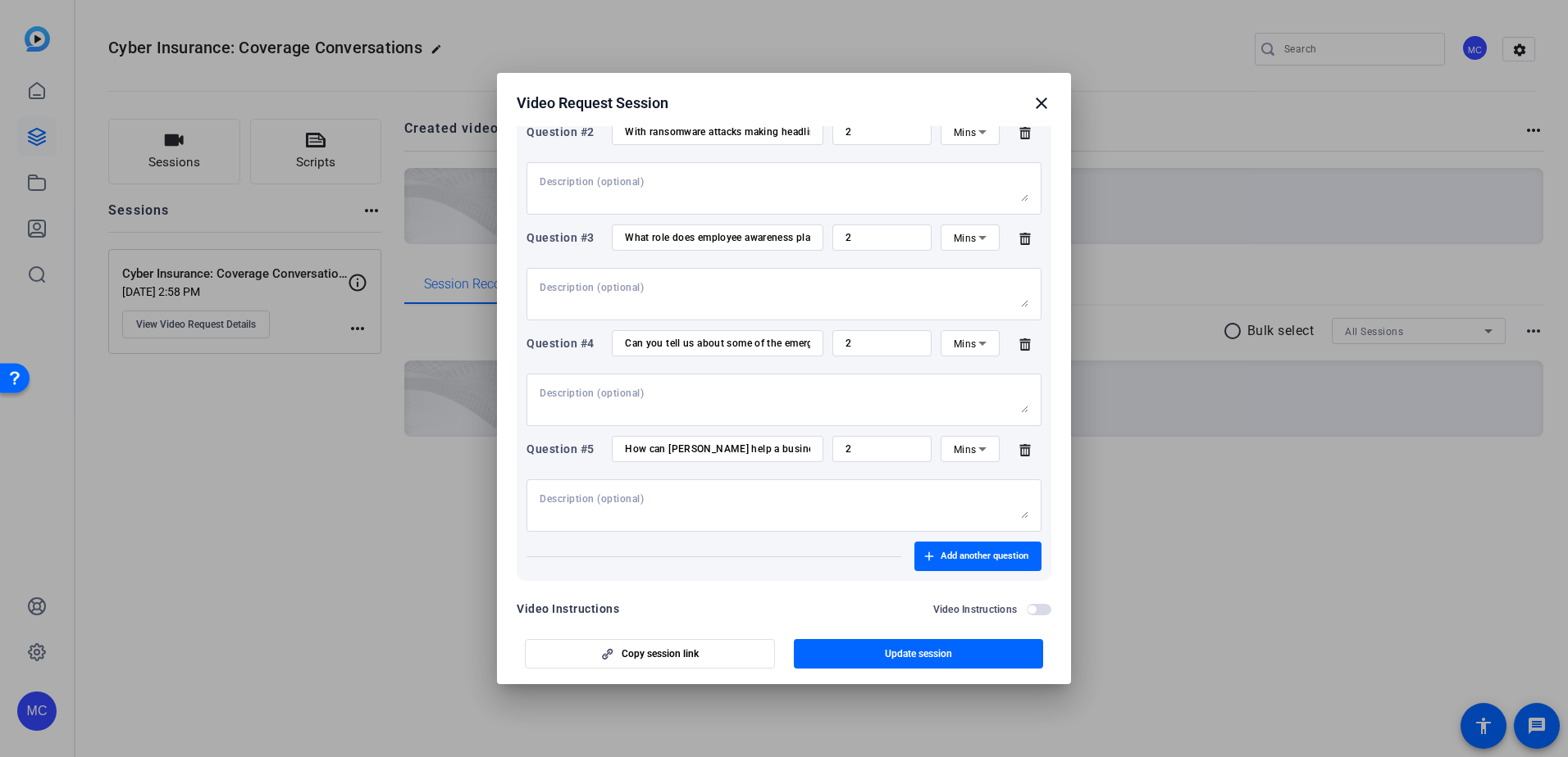
scroll to position [355, 0]
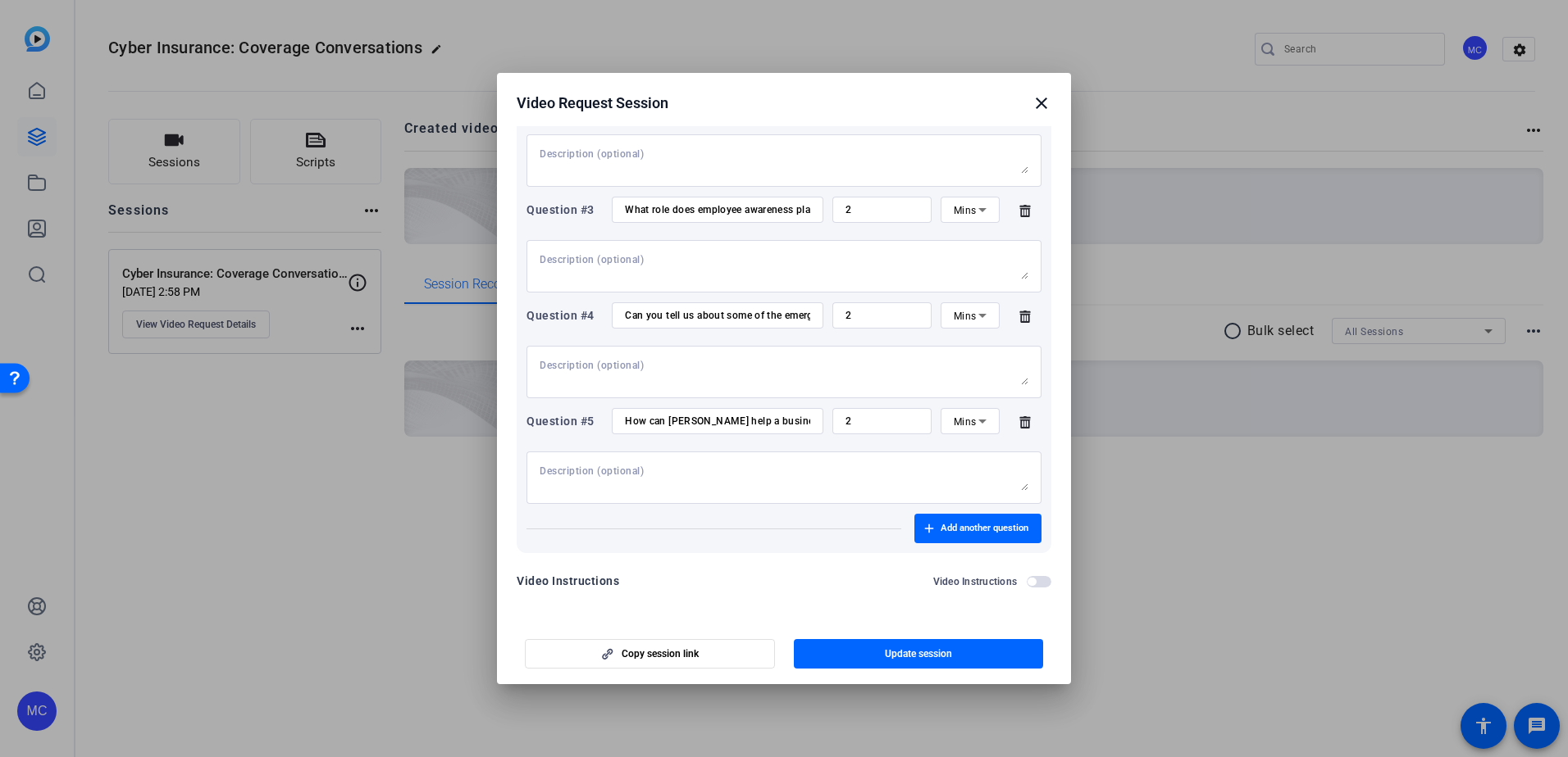
click at [1027, 578] on span "button" at bounding box center [1031, 582] width 8 height 8
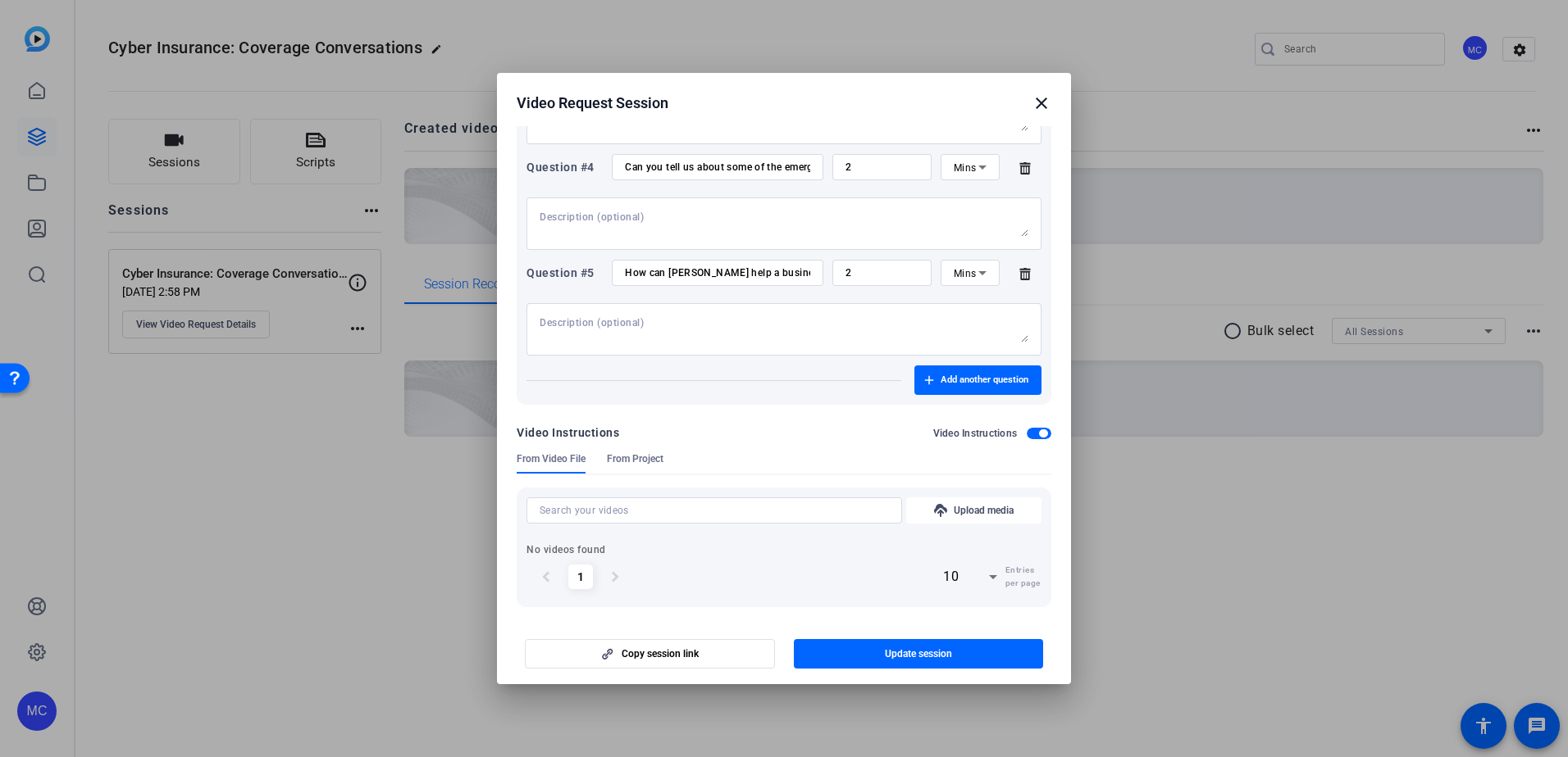
scroll to position [511, 0]
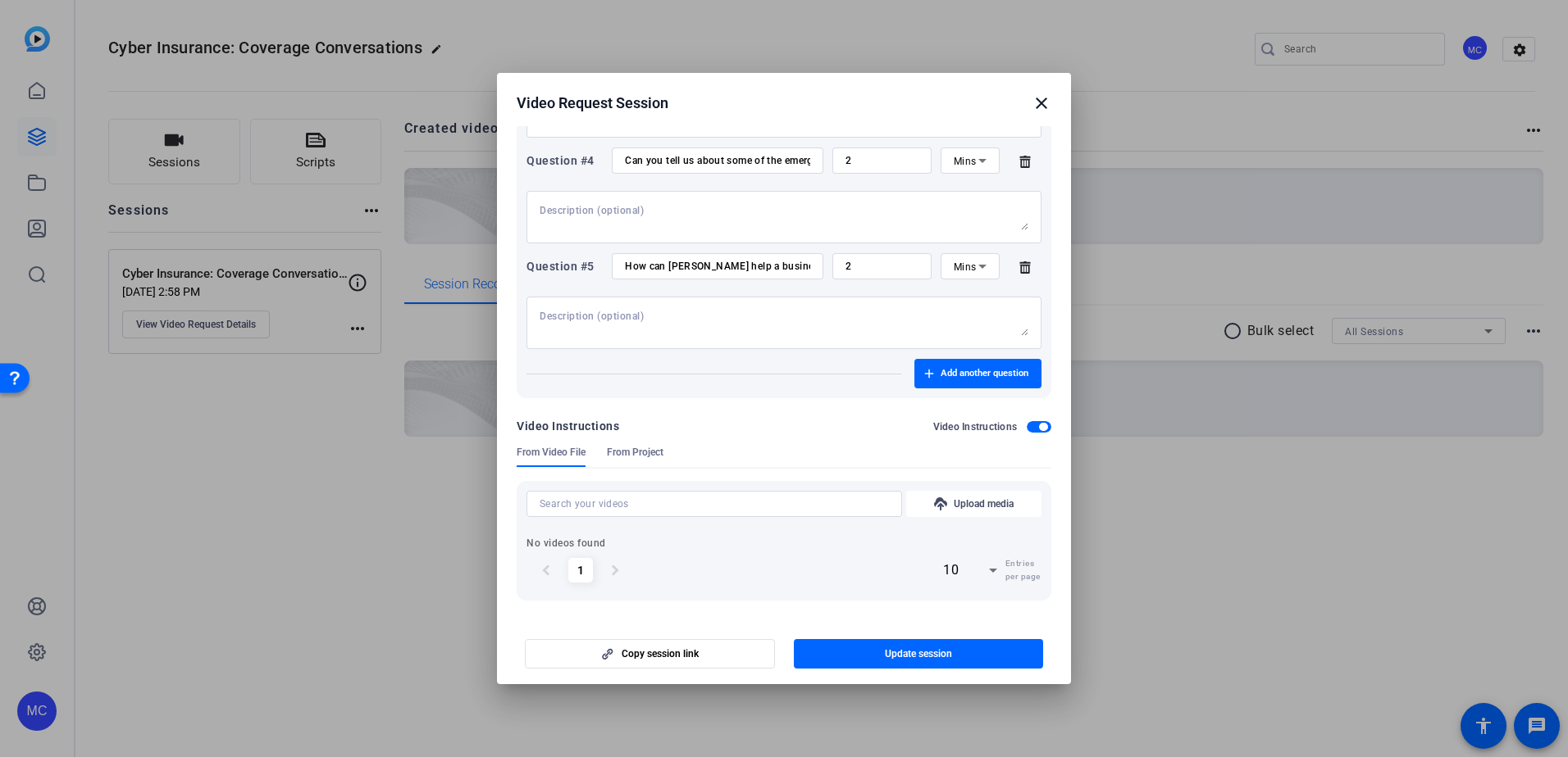
click at [632, 454] on span "From Project" at bounding box center [635, 452] width 57 height 13
click at [549, 454] on span "From Video File" at bounding box center [550, 452] width 69 height 13
click at [1039, 428] on span "button" at bounding box center [1042, 426] width 8 height 8
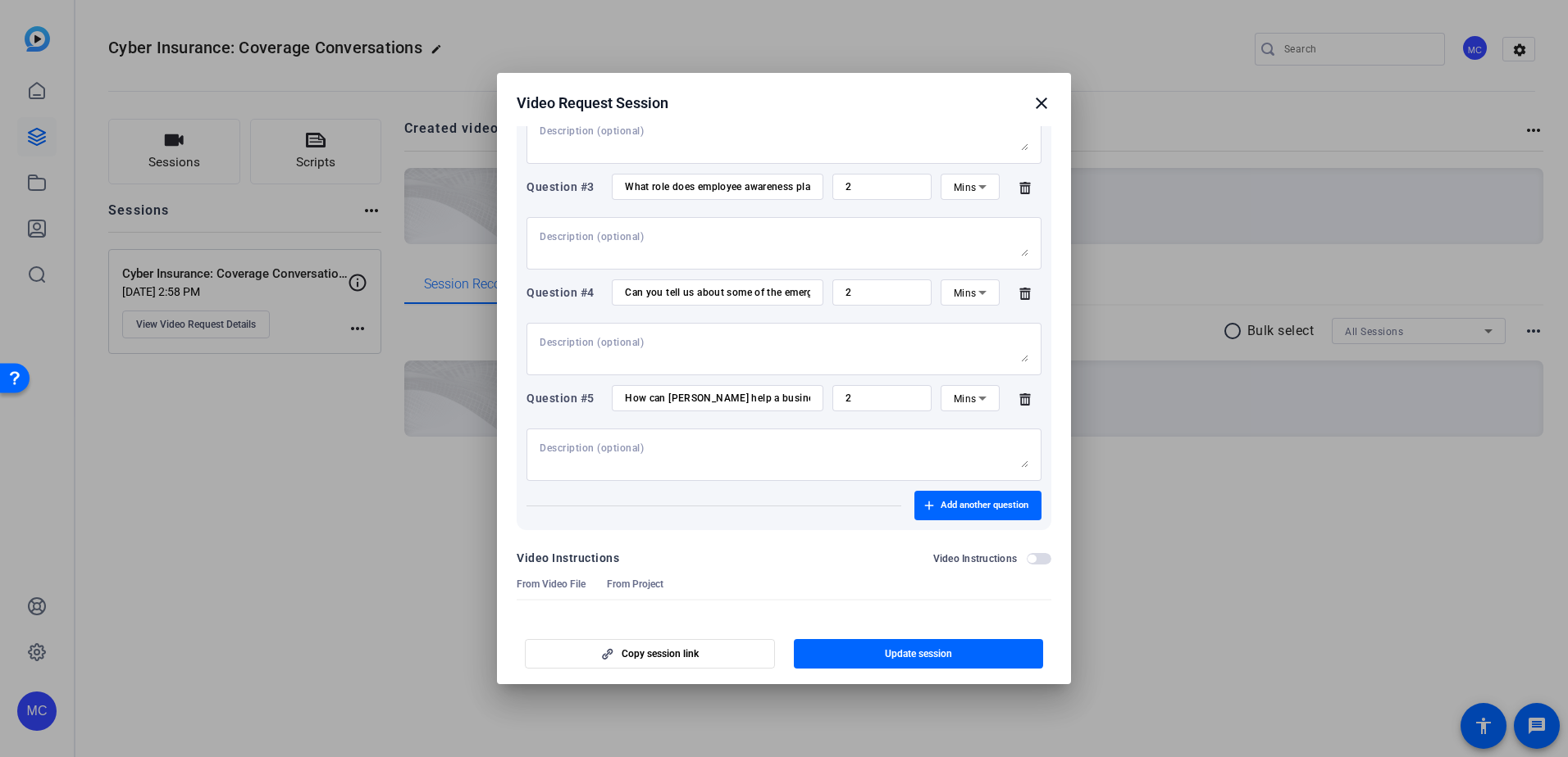
scroll to position [355, 0]
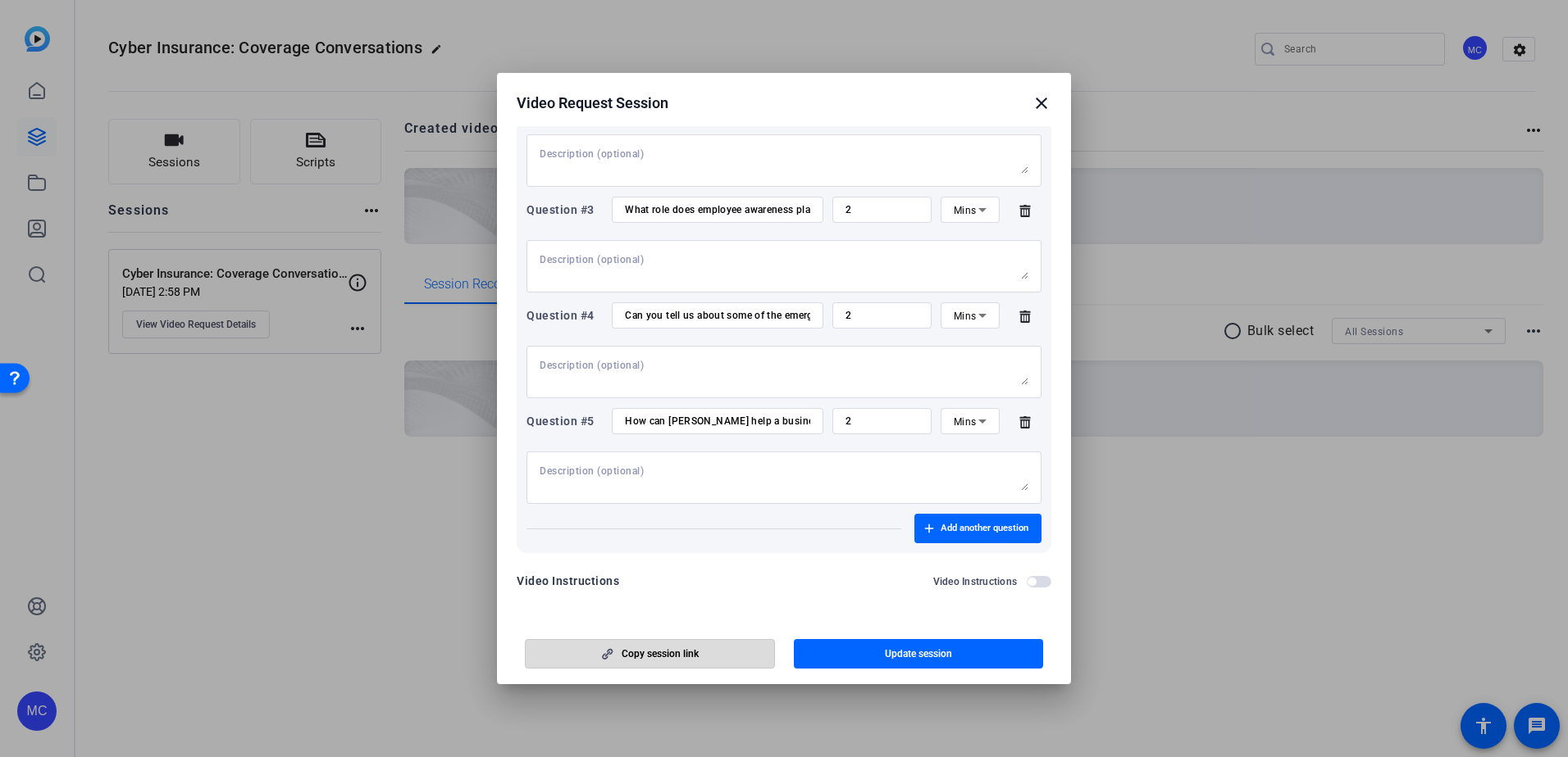
click at [661, 656] on span "Copy session link" at bounding box center [660, 654] width 77 height 13
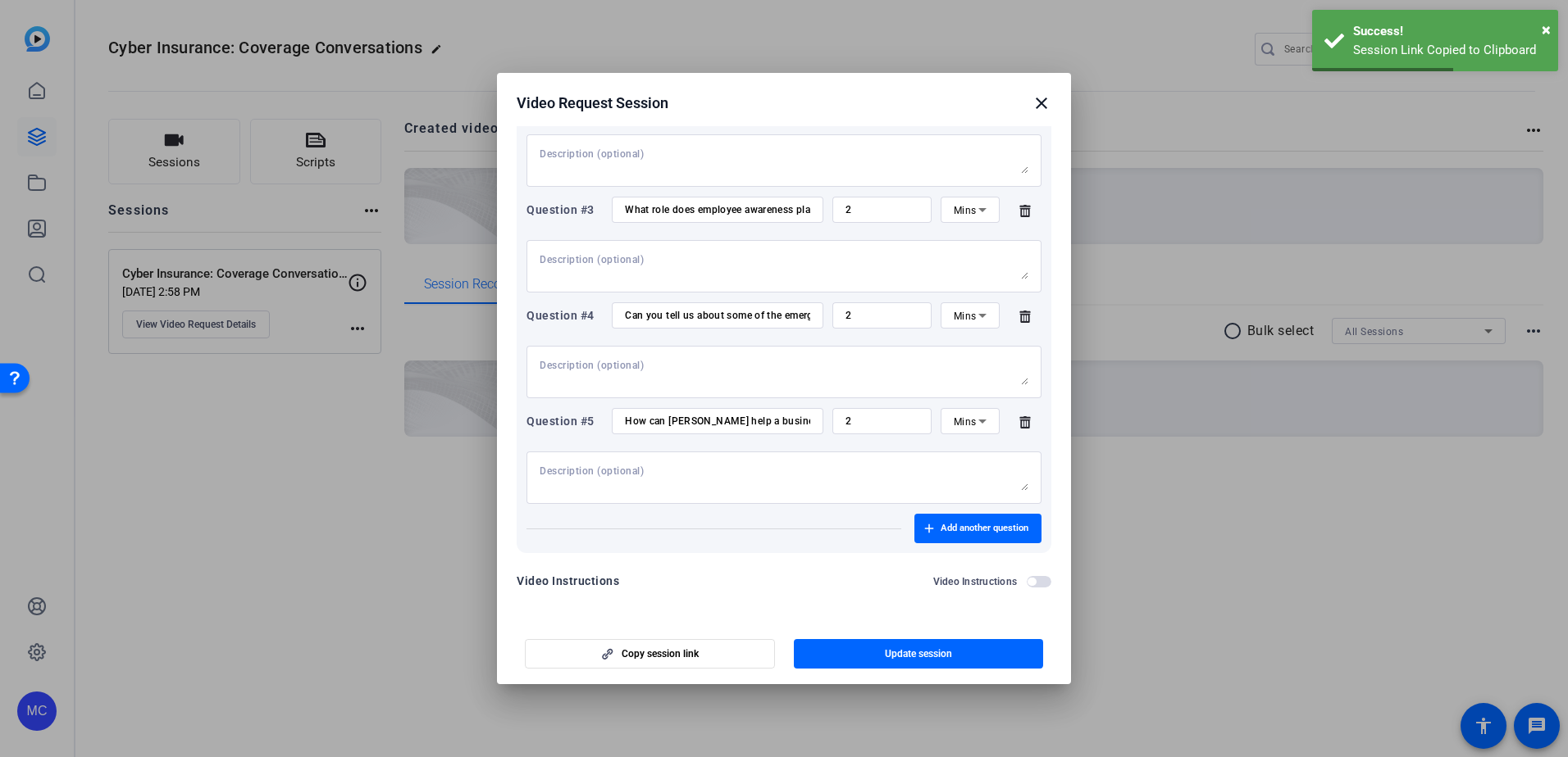
click at [1372, 608] on div at bounding box center [784, 378] width 1568 height 757
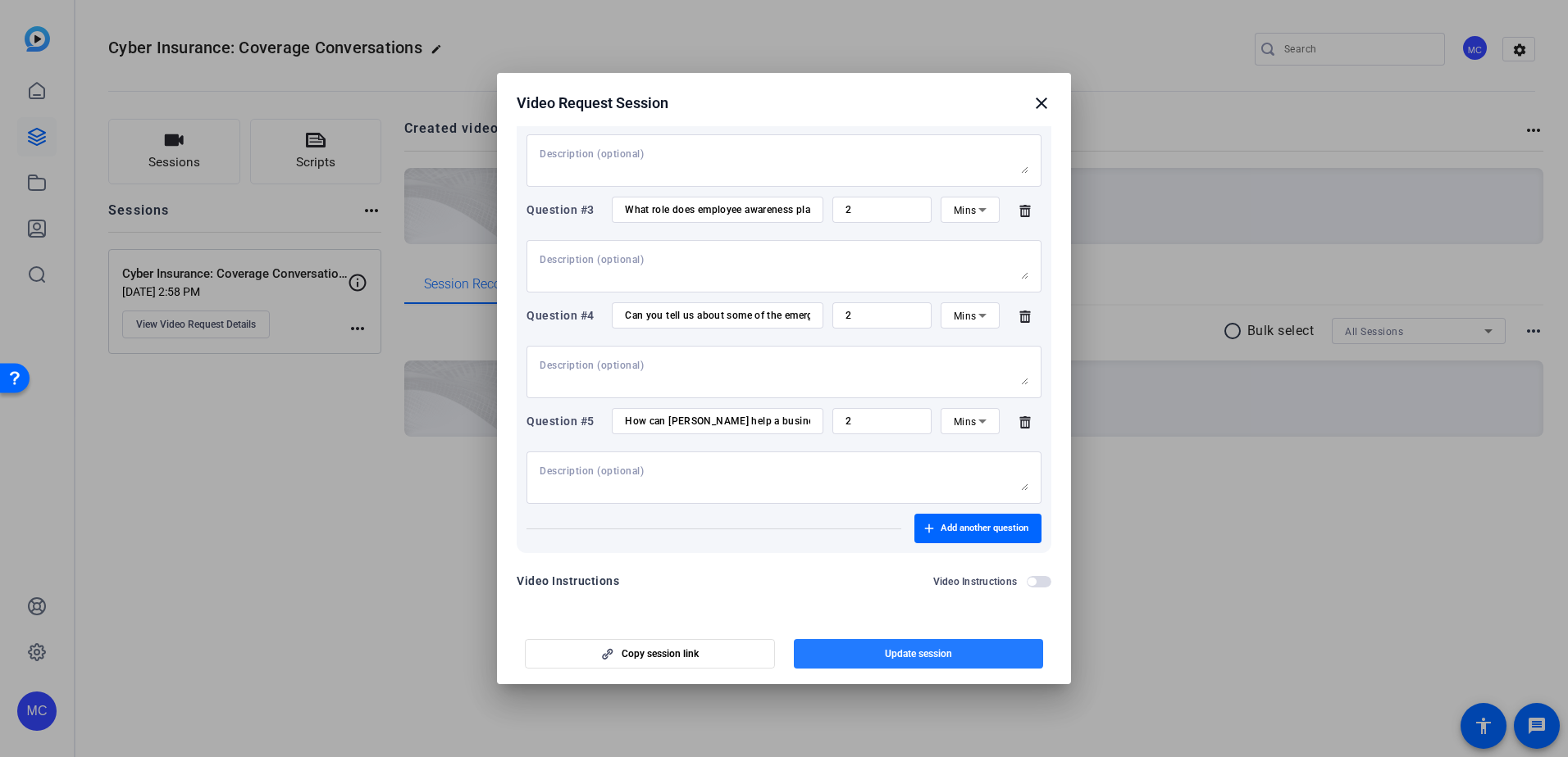
click at [896, 651] on span "Update session" at bounding box center [918, 654] width 67 height 13
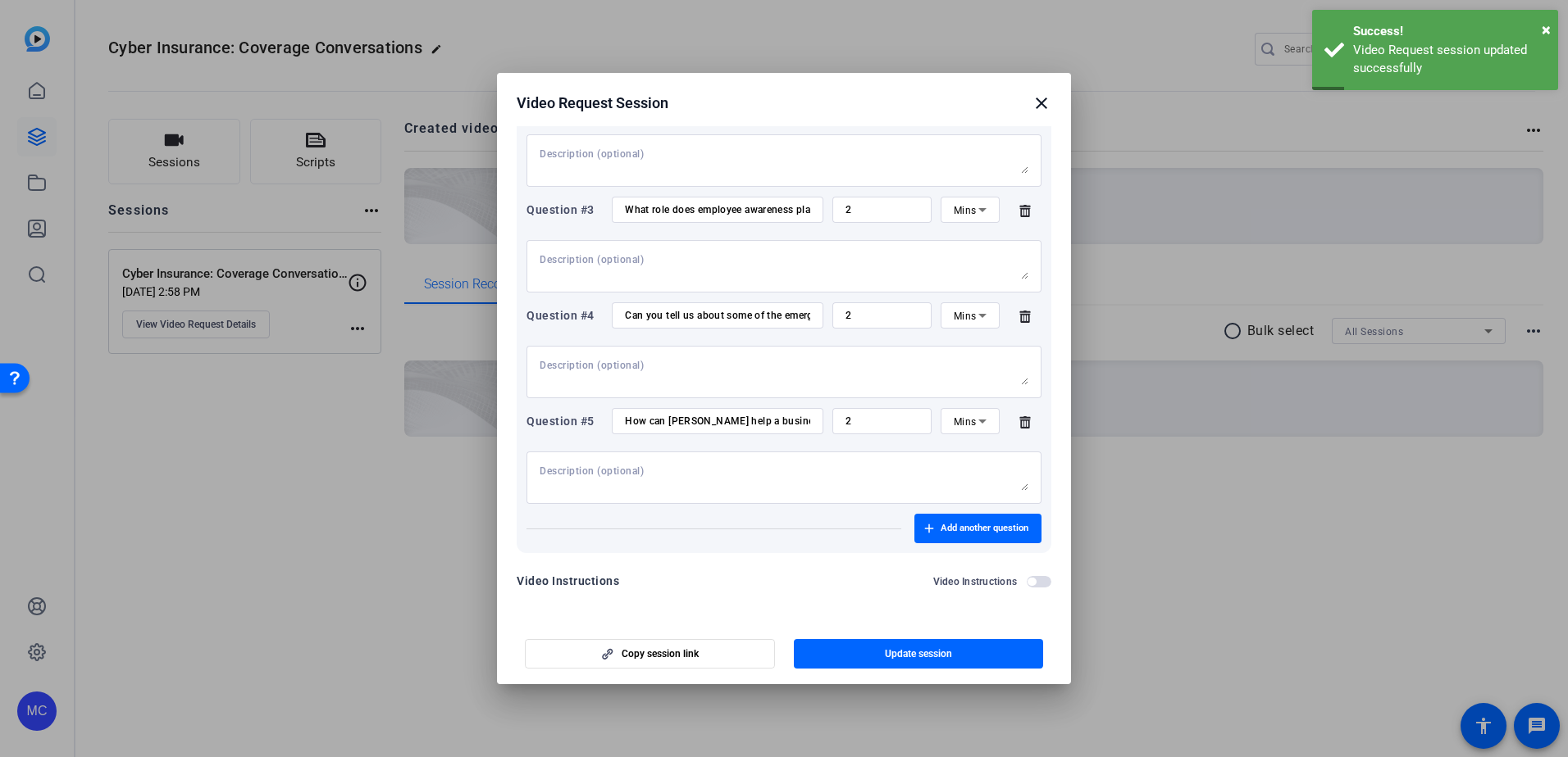
click at [1038, 108] on mat-icon "close" at bounding box center [1041, 103] width 20 height 20
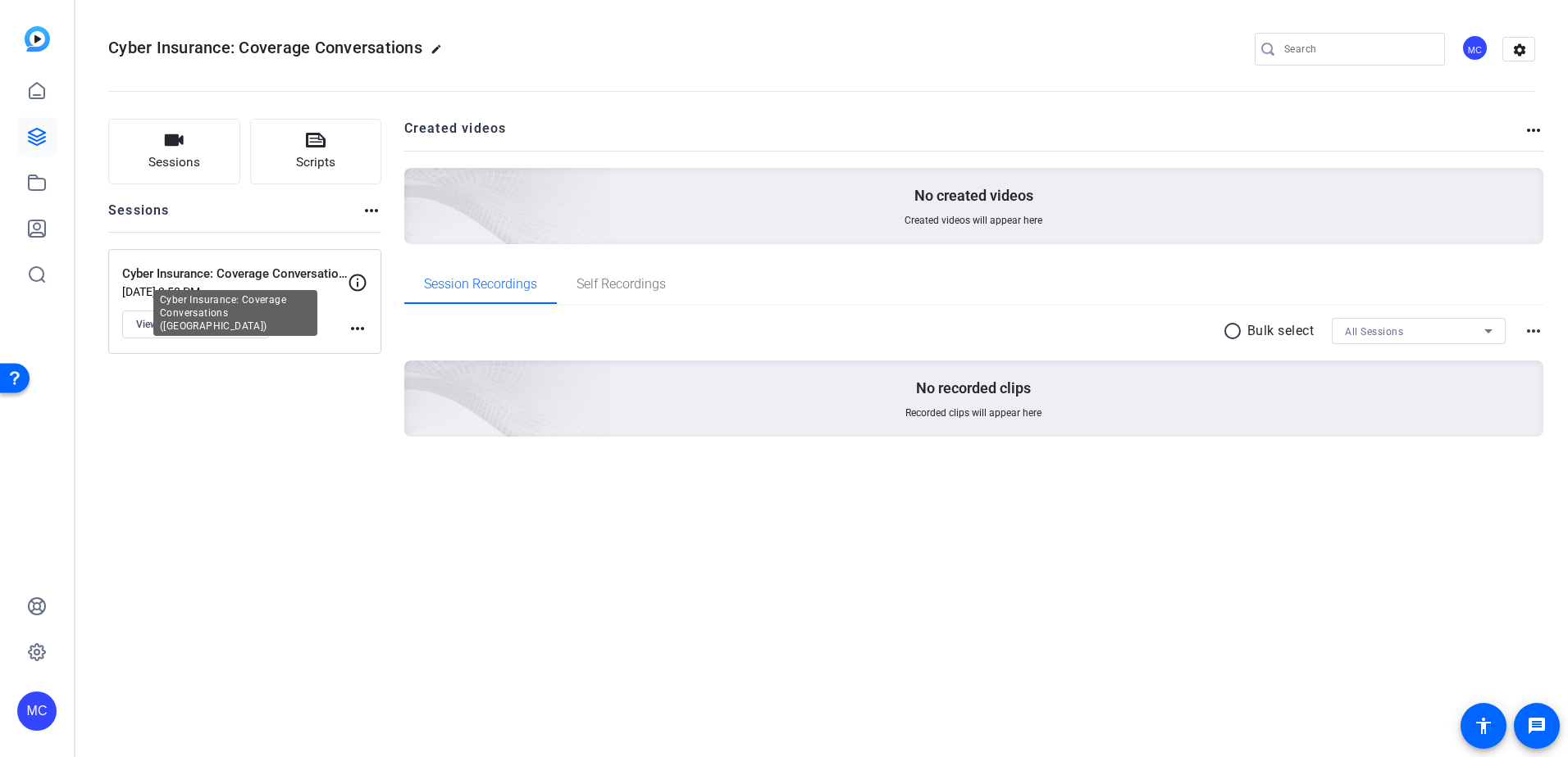
click at [225, 274] on p "Cyber Insurance: Coverage Conversations ([GEOGRAPHIC_DATA])" at bounding box center [235, 274] width 225 height 19
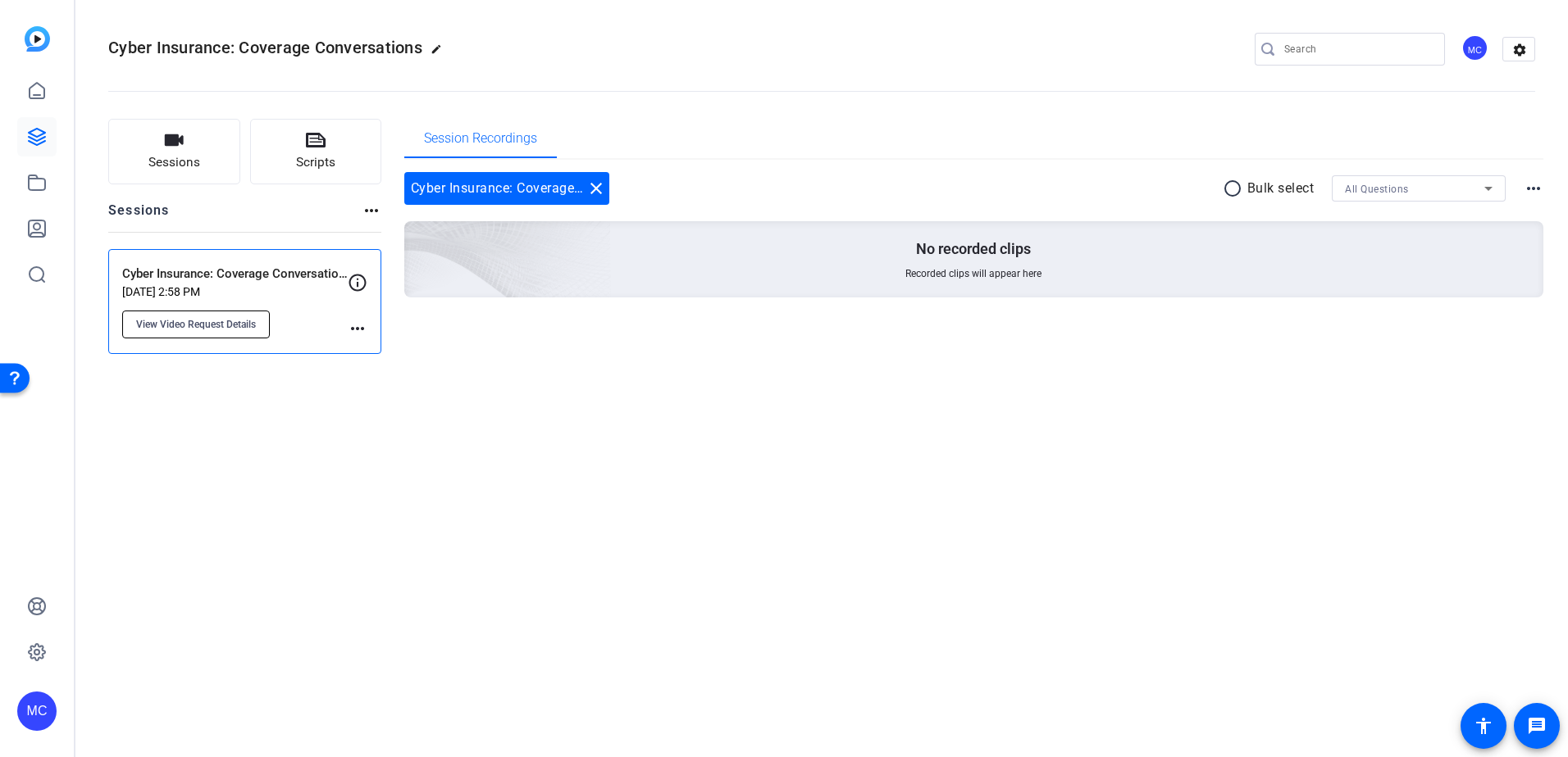
click at [217, 322] on span "View Video Request Details" at bounding box center [196, 324] width 120 height 13
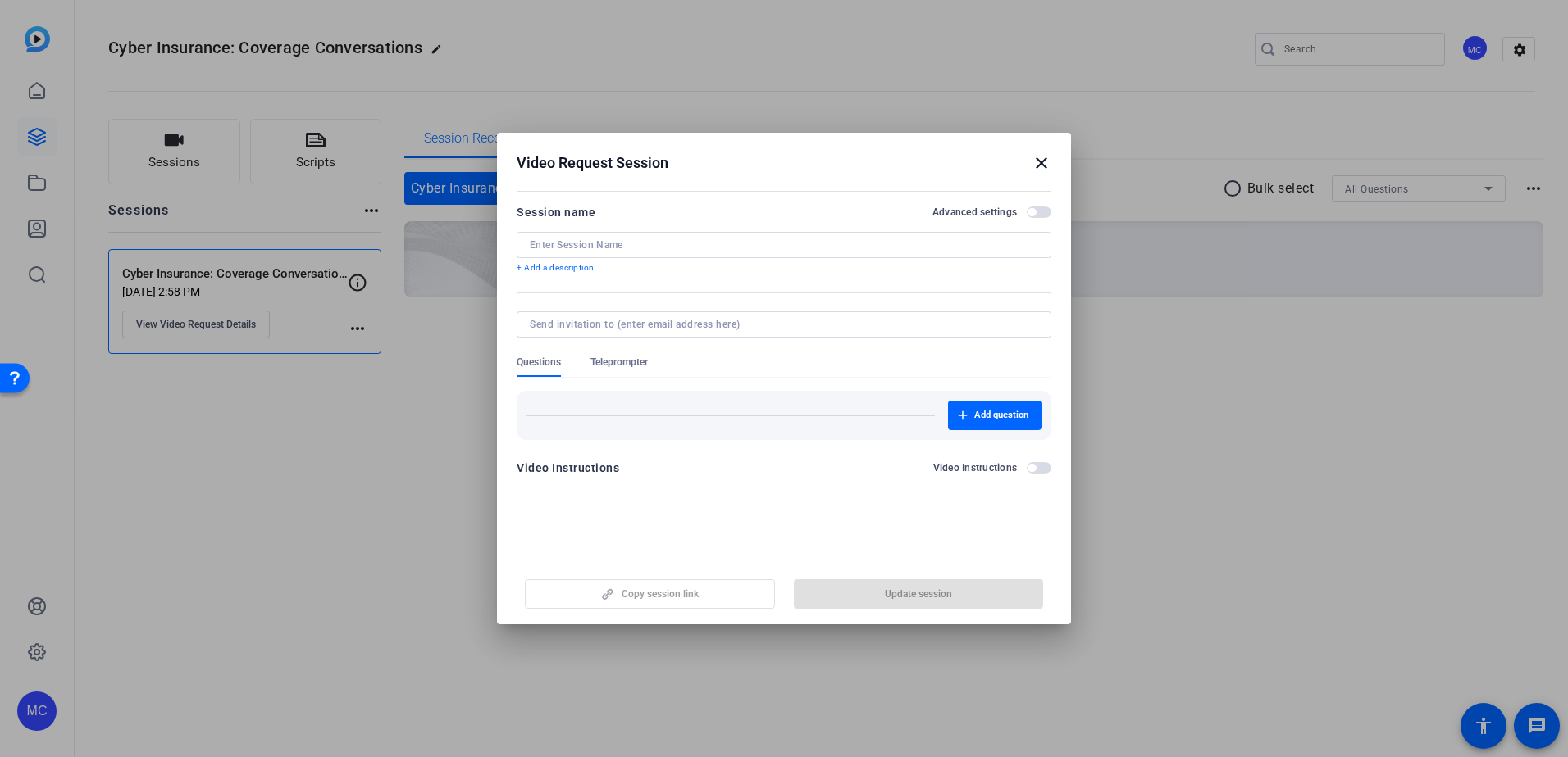
type input "Cyber Insurance: Coverage Conversations ([GEOGRAPHIC_DATA])"
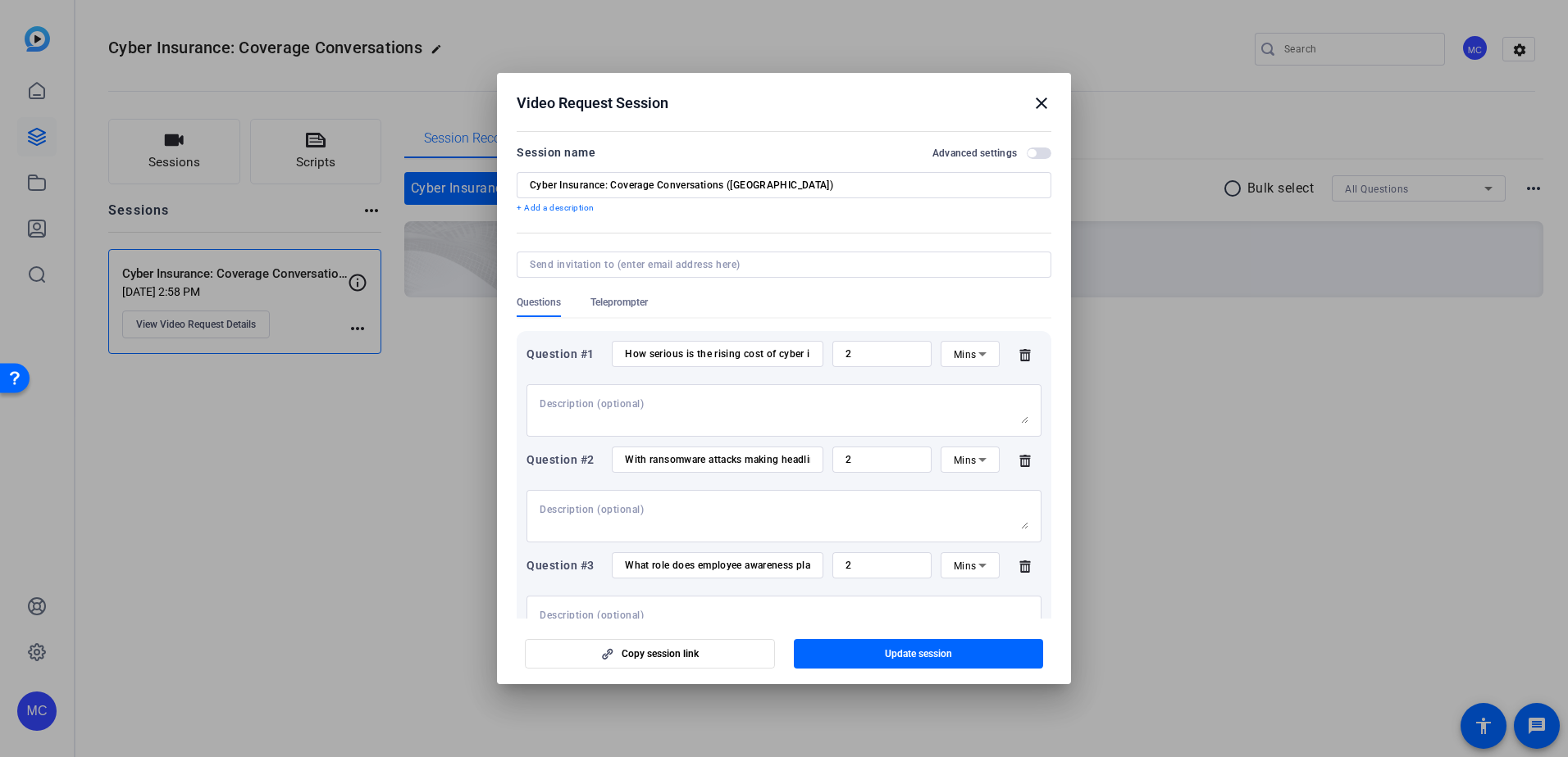
click at [621, 287] on div at bounding box center [784, 286] width 535 height 18
click at [621, 296] on span "Teleprompter" at bounding box center [619, 302] width 58 height 13
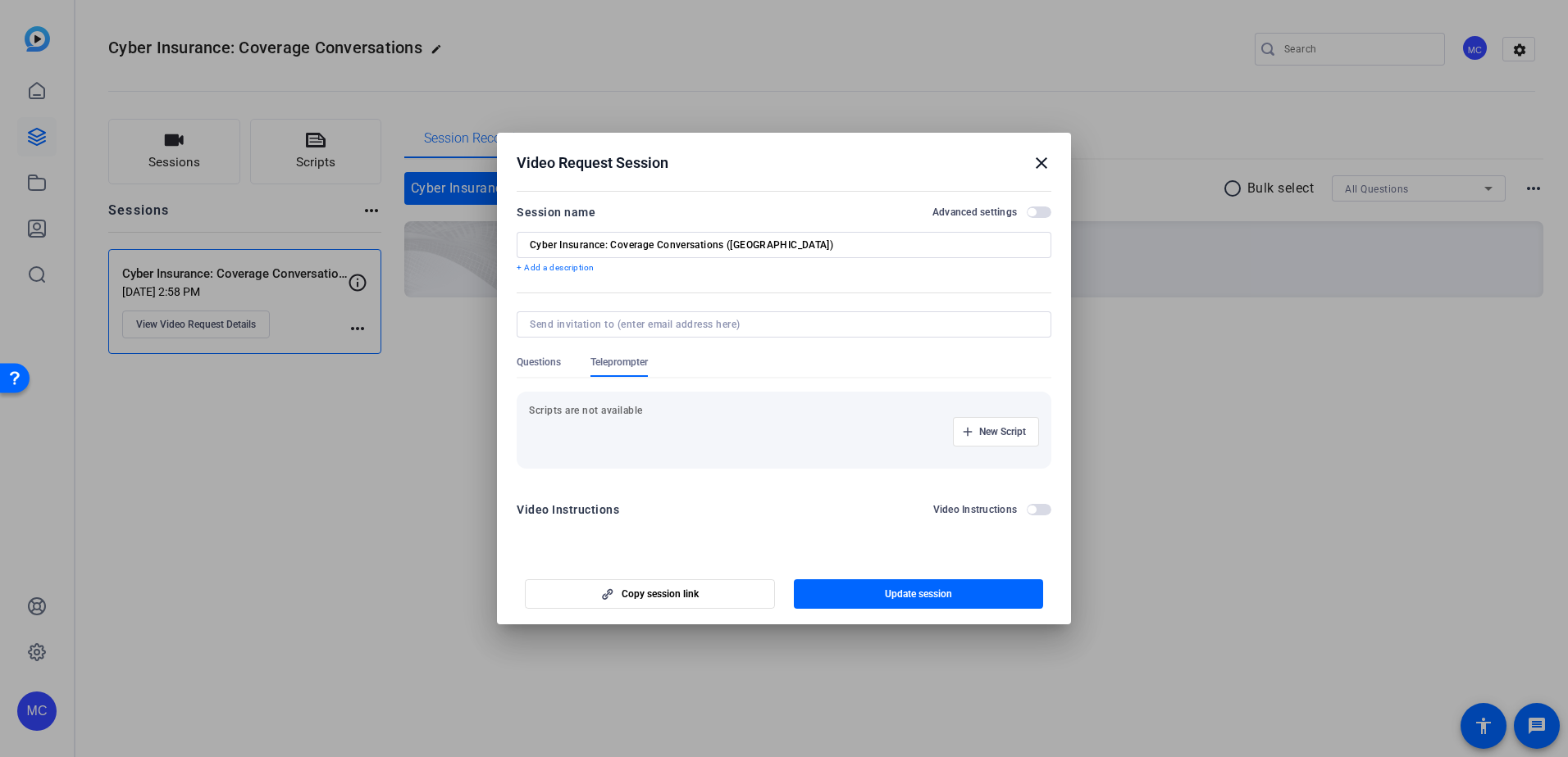
click at [1033, 210] on span "button" at bounding box center [1031, 211] width 8 height 8
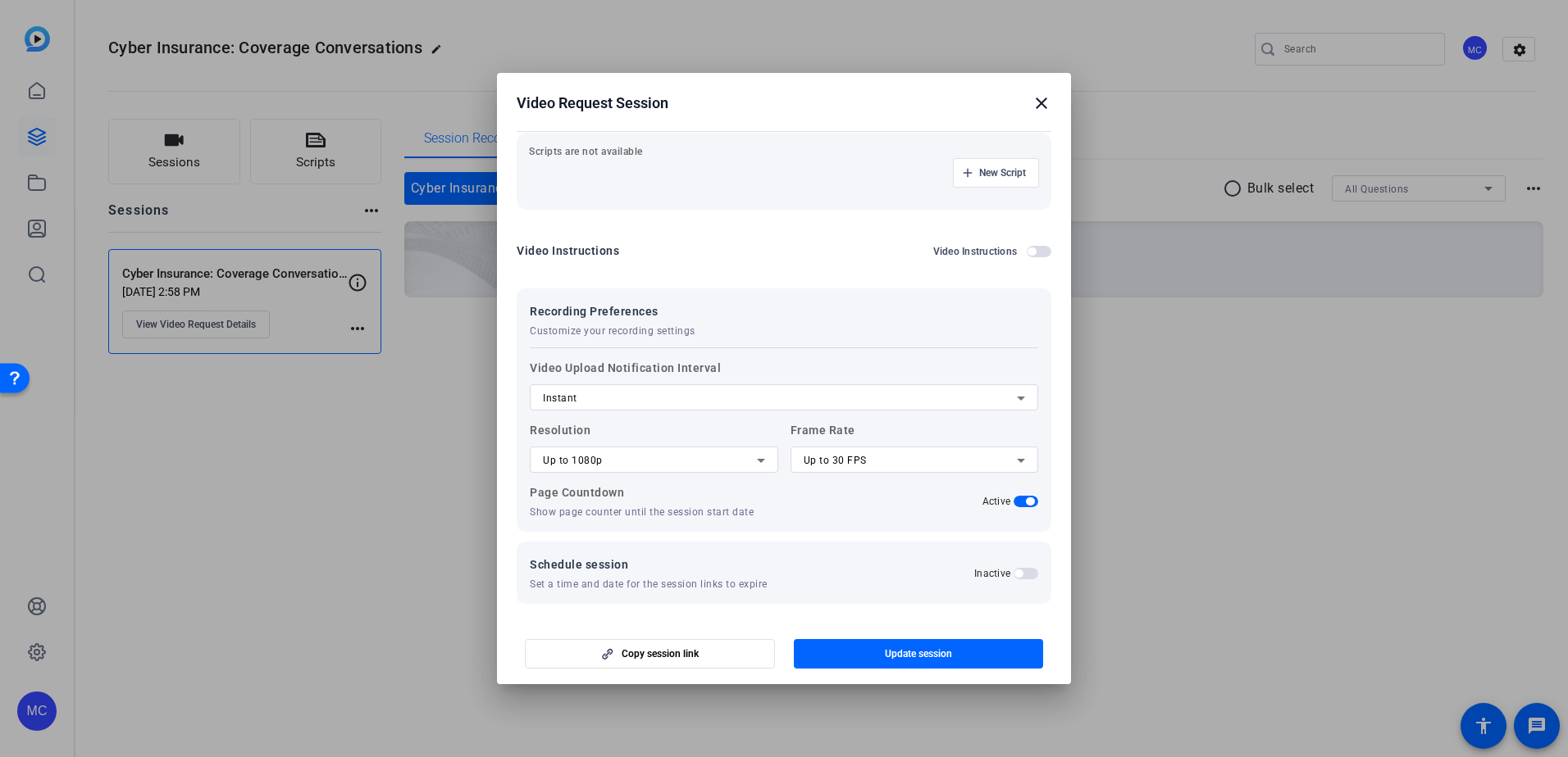
scroll to position [203, 0]
click at [1029, 247] on span "button" at bounding box center [1039, 248] width 24 height 11
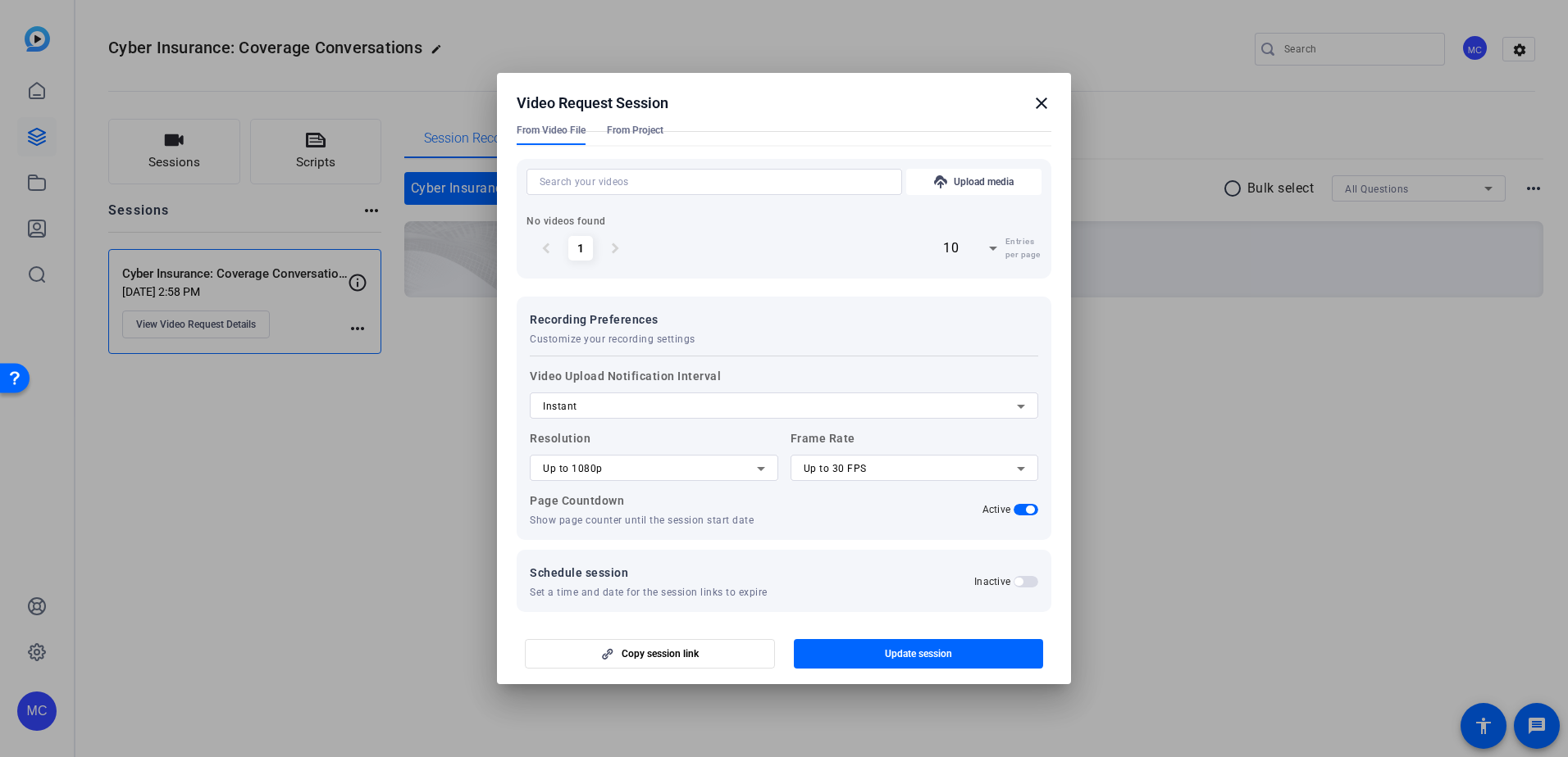
scroll to position [357, 0]
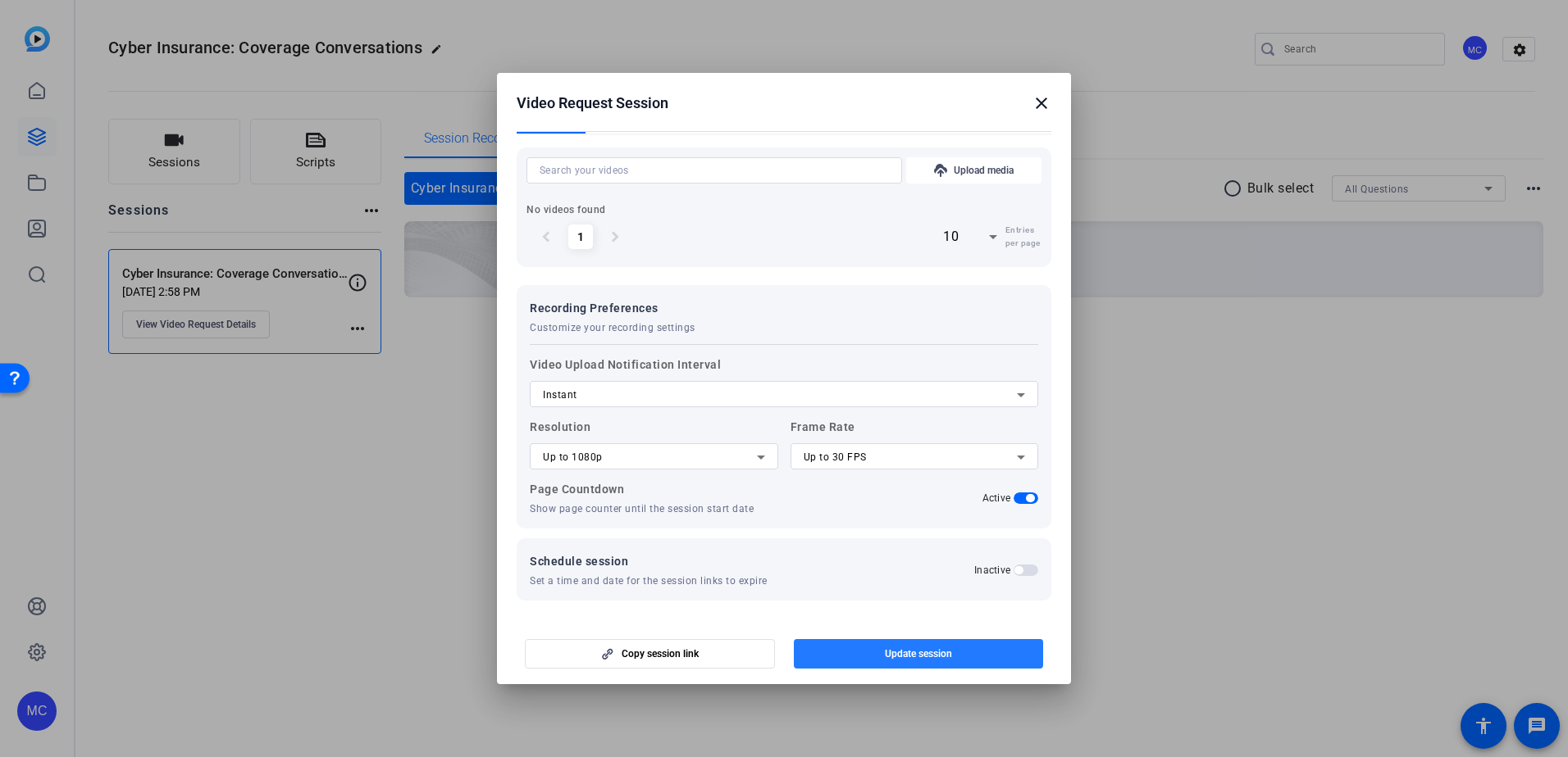
click at [922, 648] on span "Update session" at bounding box center [918, 654] width 67 height 13
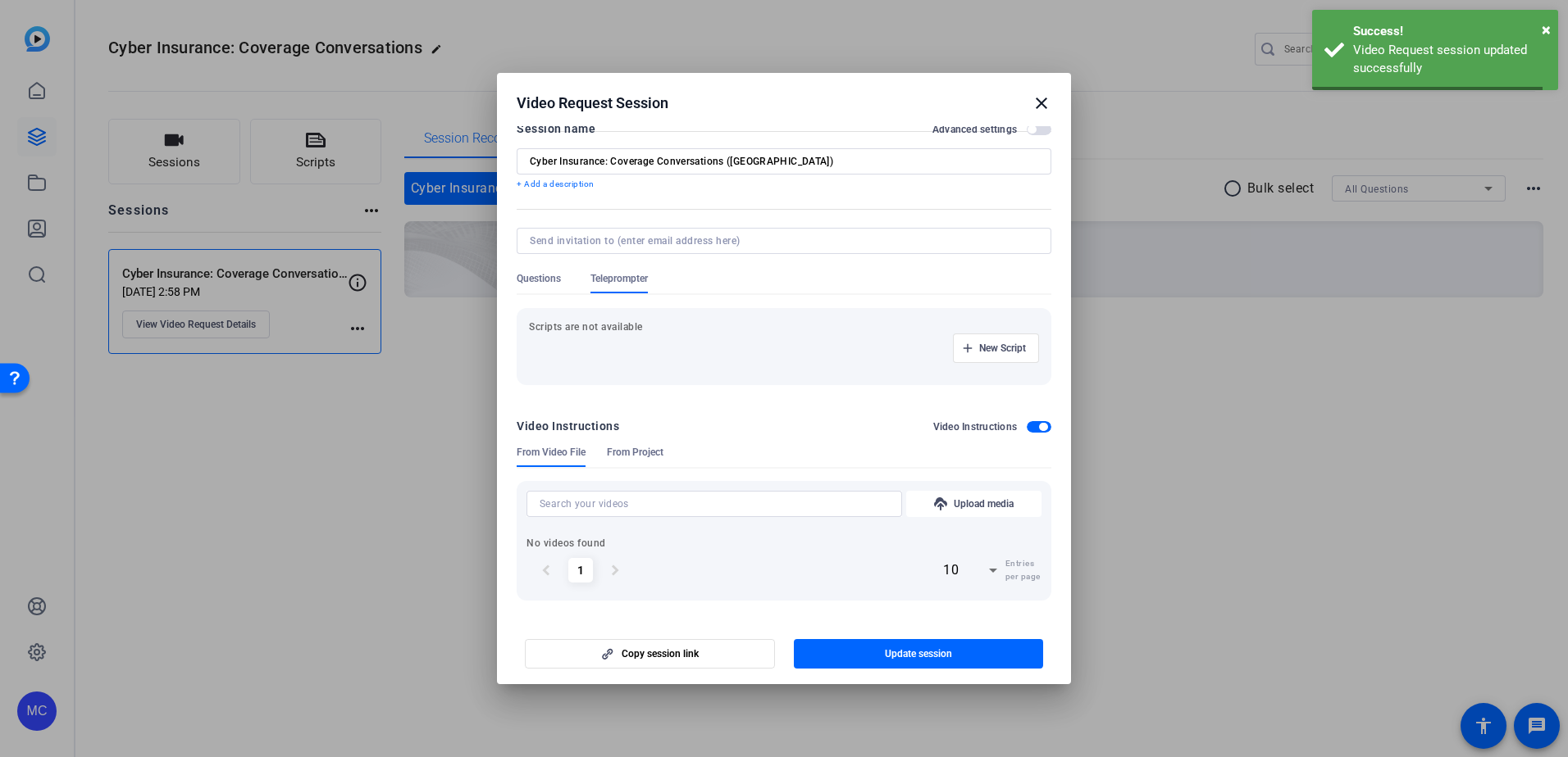
scroll to position [24, 0]
click at [1042, 105] on mat-icon "close" at bounding box center [1041, 103] width 20 height 20
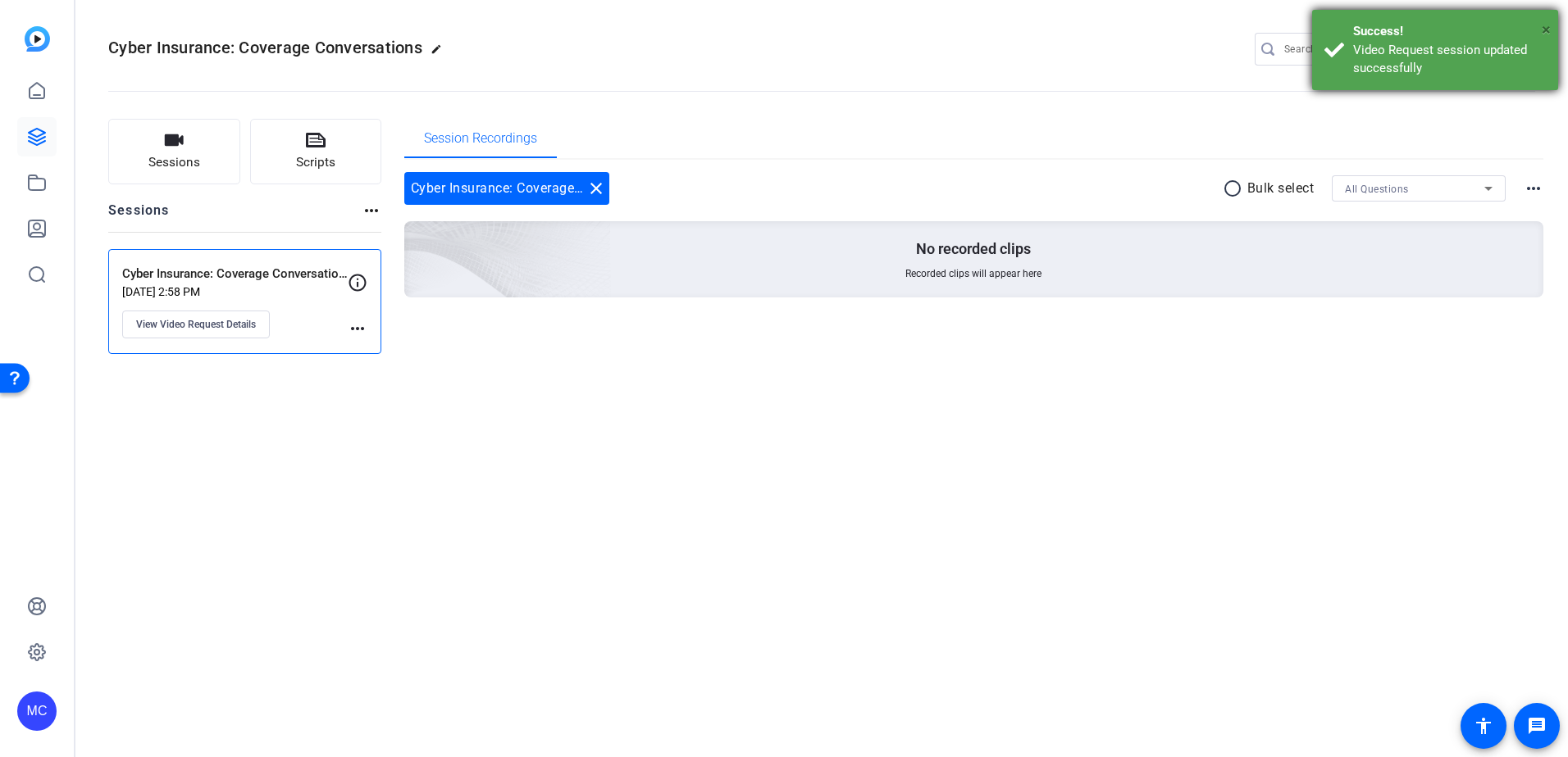
click at [1547, 24] on span "×" at bounding box center [1546, 30] width 9 height 20
